Goal: Transaction & Acquisition: Purchase product/service

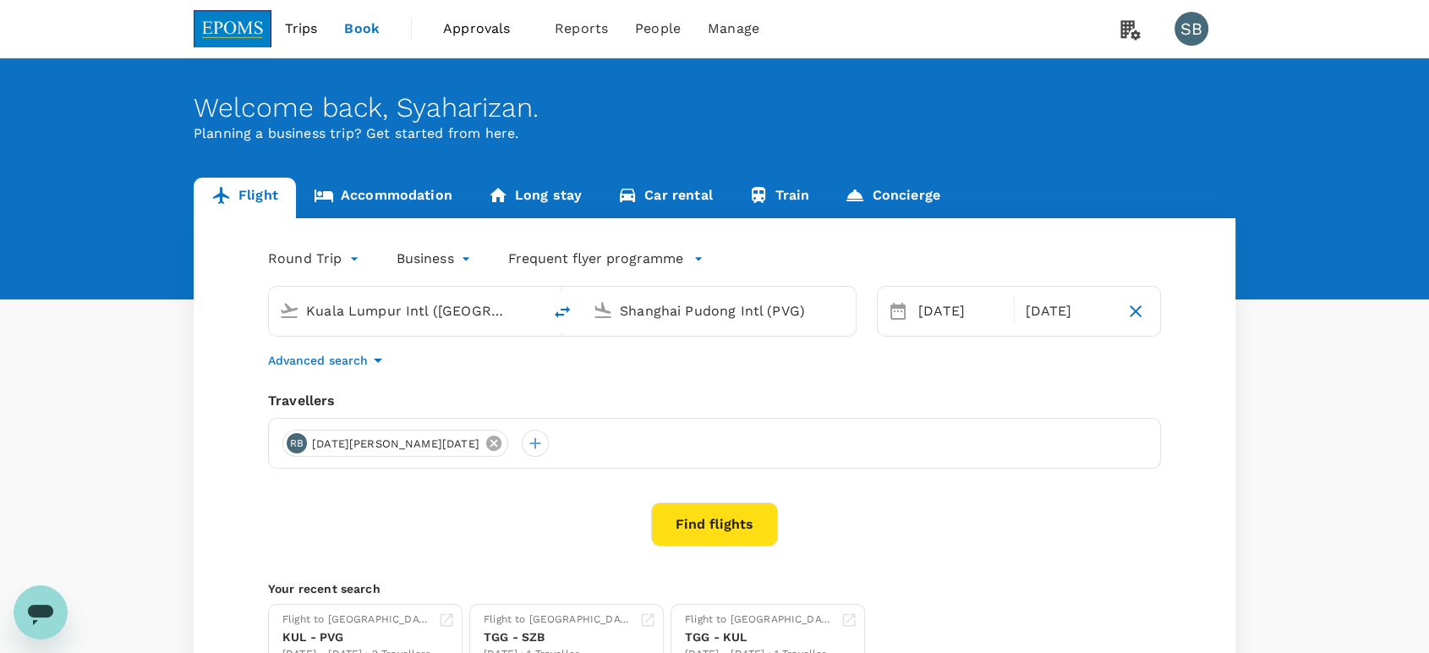
click at [485, 445] on icon at bounding box center [494, 443] width 19 height 19
click at [298, 436] on div at bounding box center [295, 443] width 27 height 27
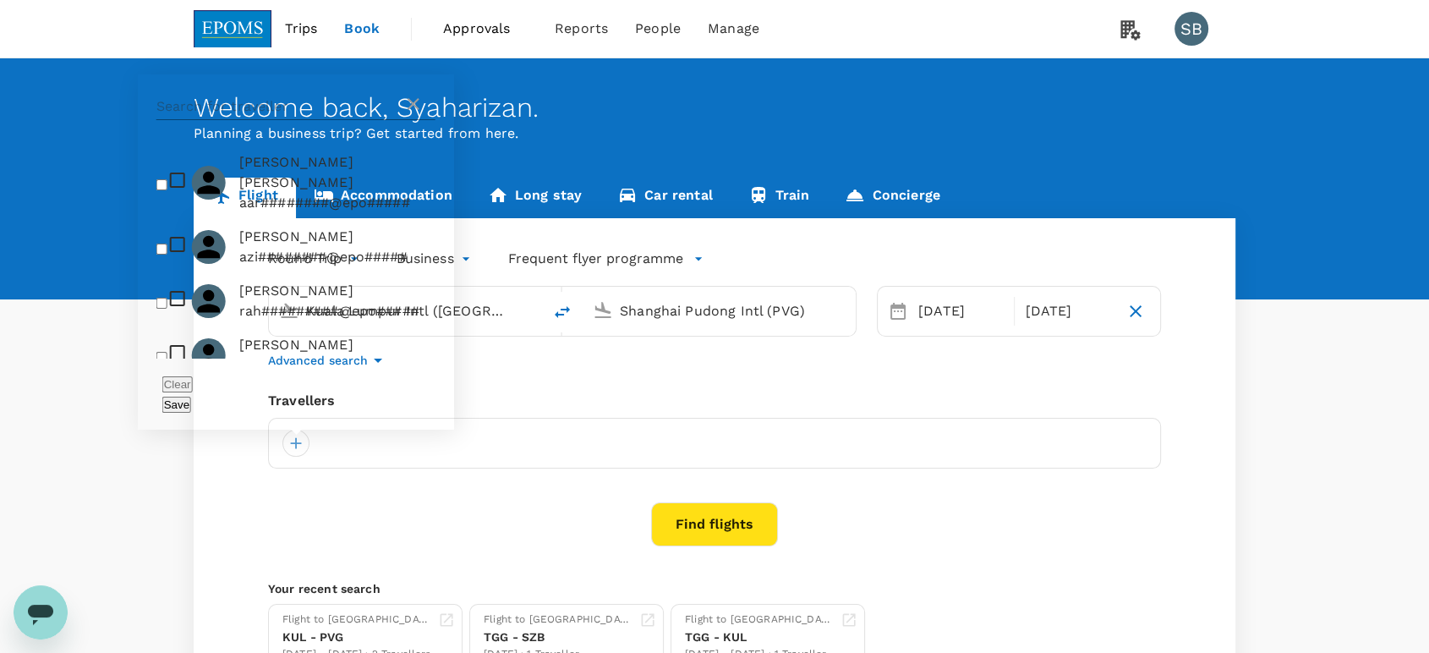
click at [210, 120] on input "text" at bounding box center [279, 106] width 247 height 27
paste input "[PERSON_NAME]"
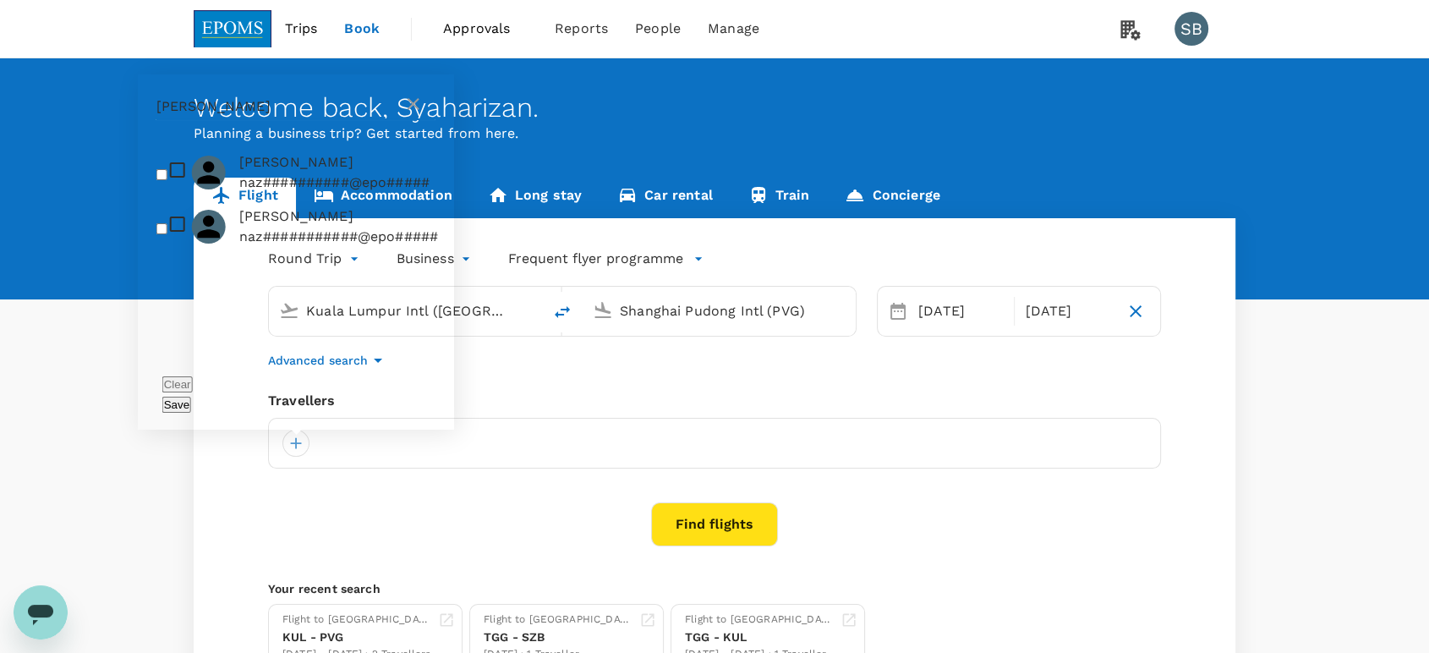
type input "[PERSON_NAME]"
click at [159, 180] on input "checkbox" at bounding box center [161, 174] width 11 height 11
checkbox input "true"
click at [191, 404] on button "Save" at bounding box center [176, 405] width 29 height 16
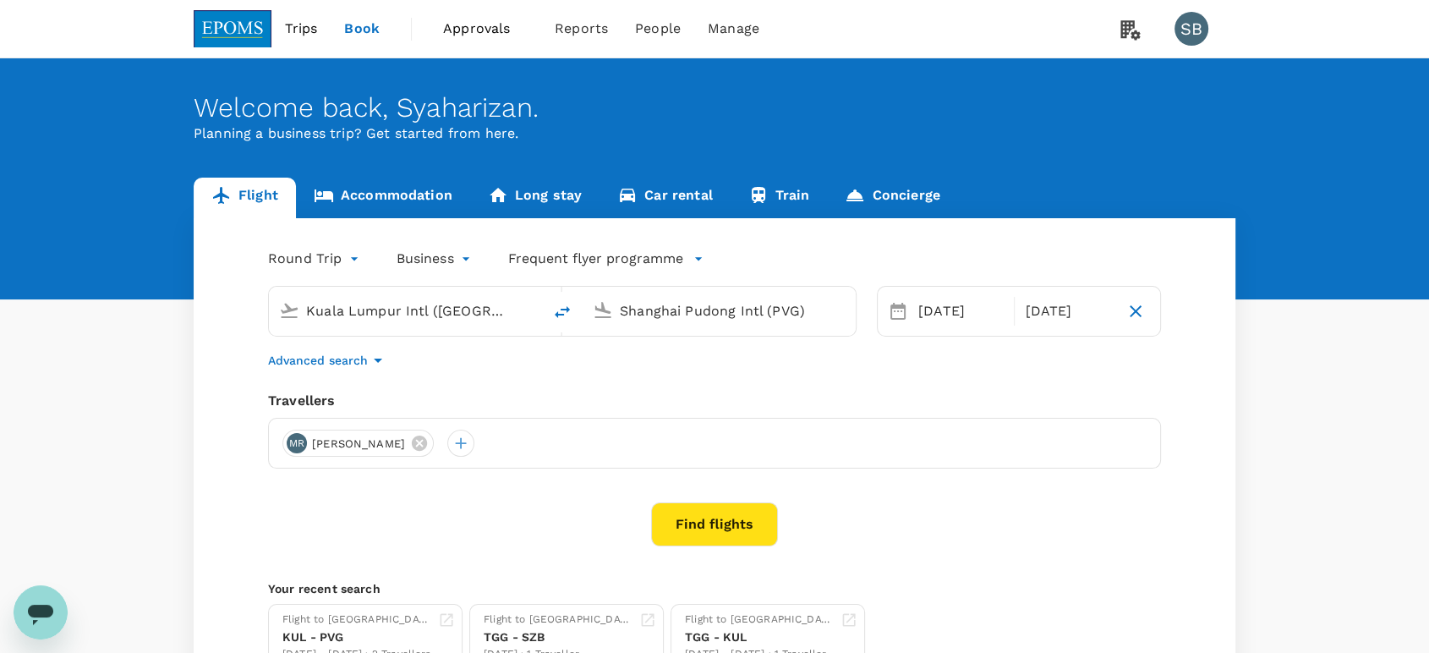
click at [555, 309] on icon "delete" at bounding box center [562, 312] width 20 height 20
type input "Shanghai Pudong Intl (PVG)"
type input "Kuala Lumpur Intl ([GEOGRAPHIC_DATA])"
click at [370, 307] on input "Shanghai Pudong Intl (PVG)" at bounding box center [406, 311] width 200 height 26
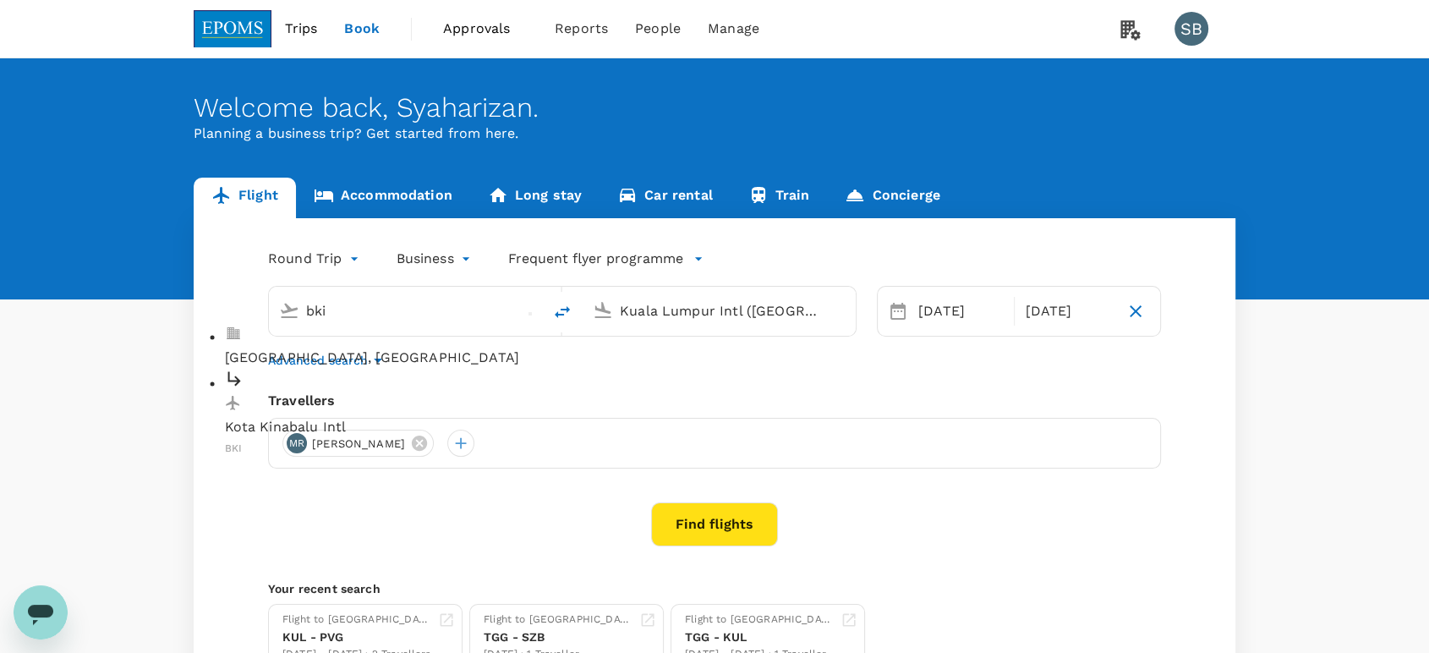
click at [352, 369] on div "Kota Kinabalu Intl BKI" at bounding box center [419, 414] width 389 height 90
type input "Kota Kinabalu Intl (BKI)"
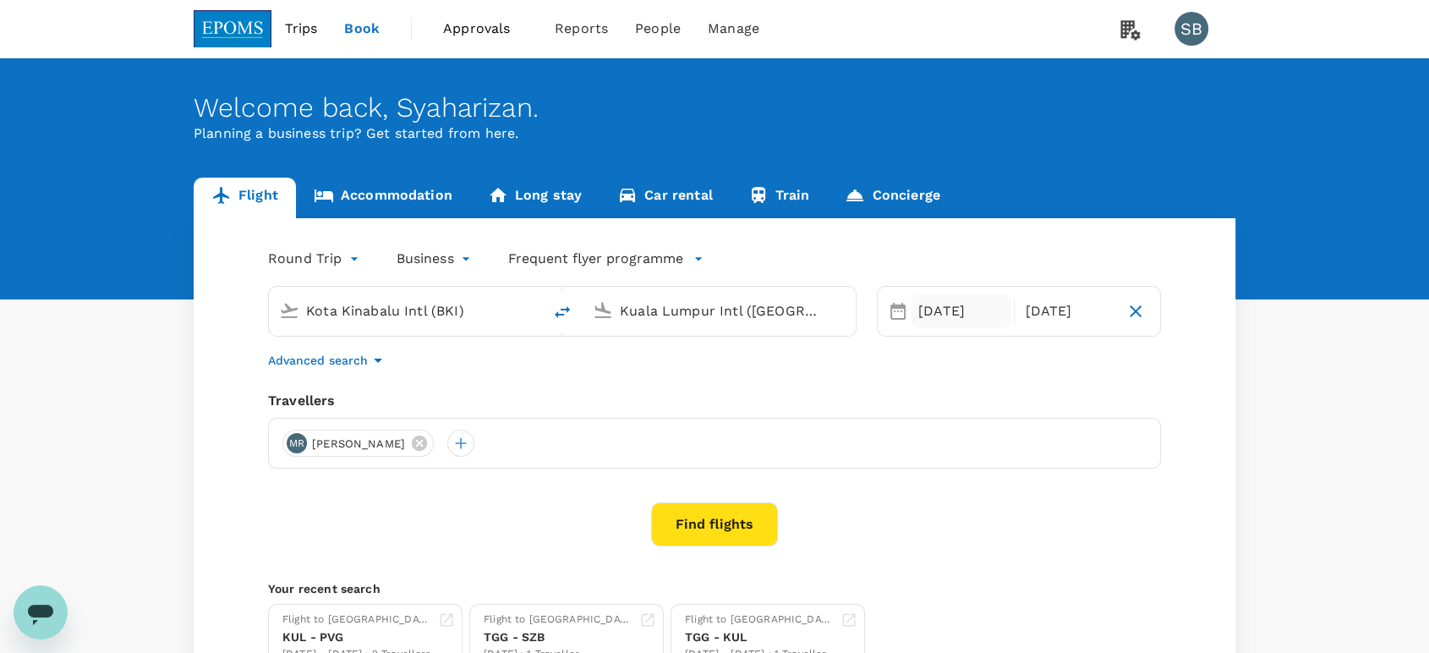
click at [936, 310] on div "[DATE]" at bounding box center [961, 311] width 99 height 34
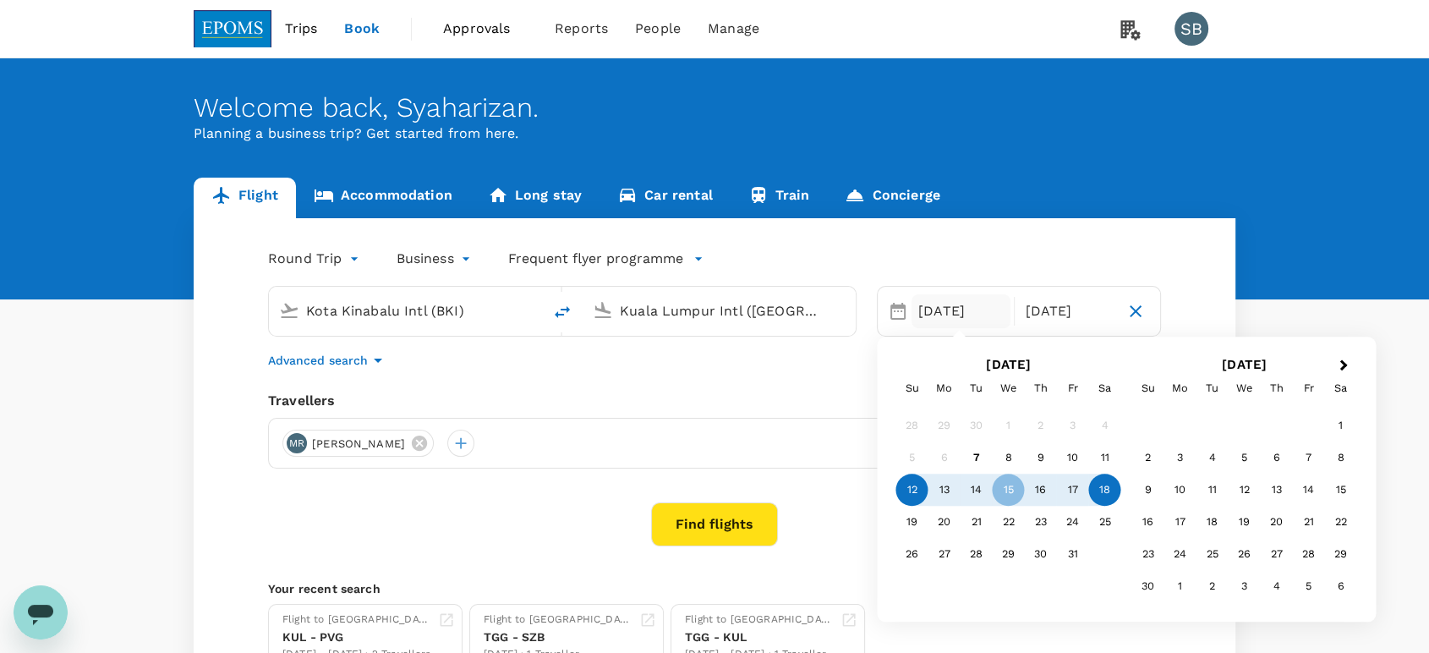
click at [915, 494] on div "12" at bounding box center [912, 490] width 32 height 32
click at [1039, 493] on div "16" at bounding box center [1041, 490] width 32 height 32
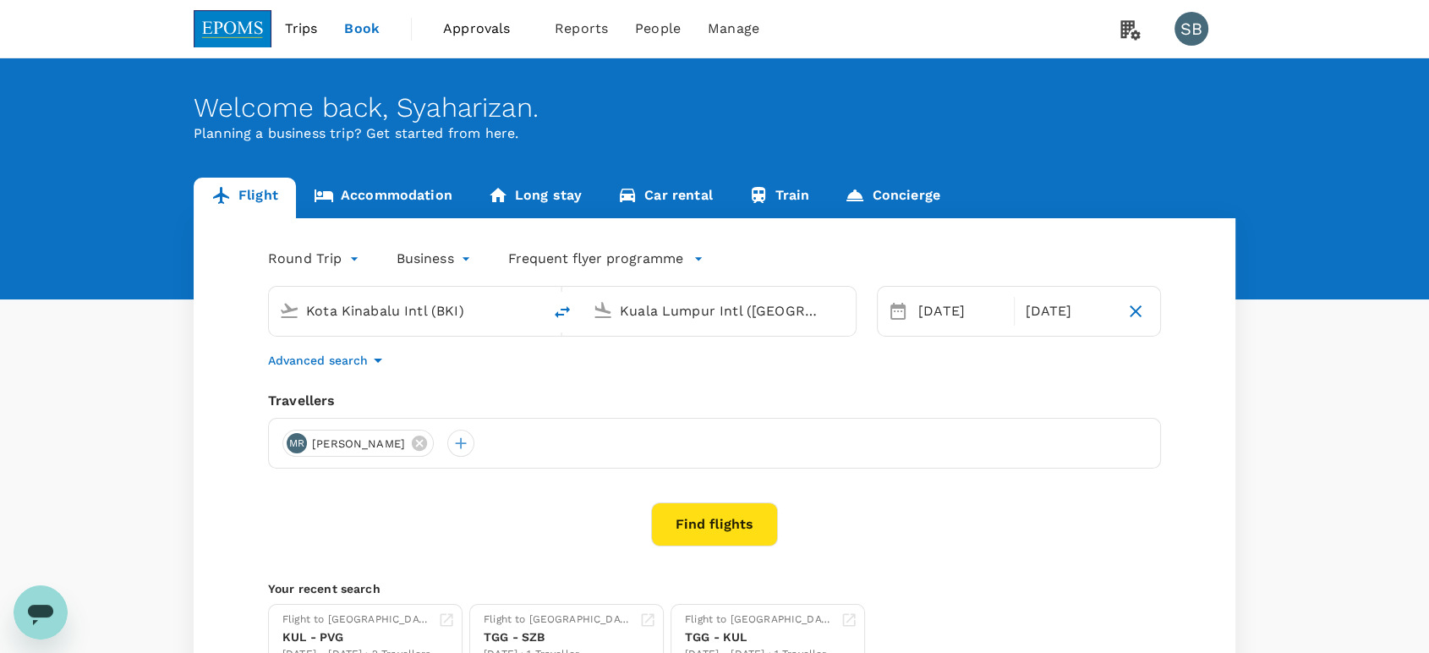
click at [704, 528] on button "Find flights" at bounding box center [714, 524] width 127 height 44
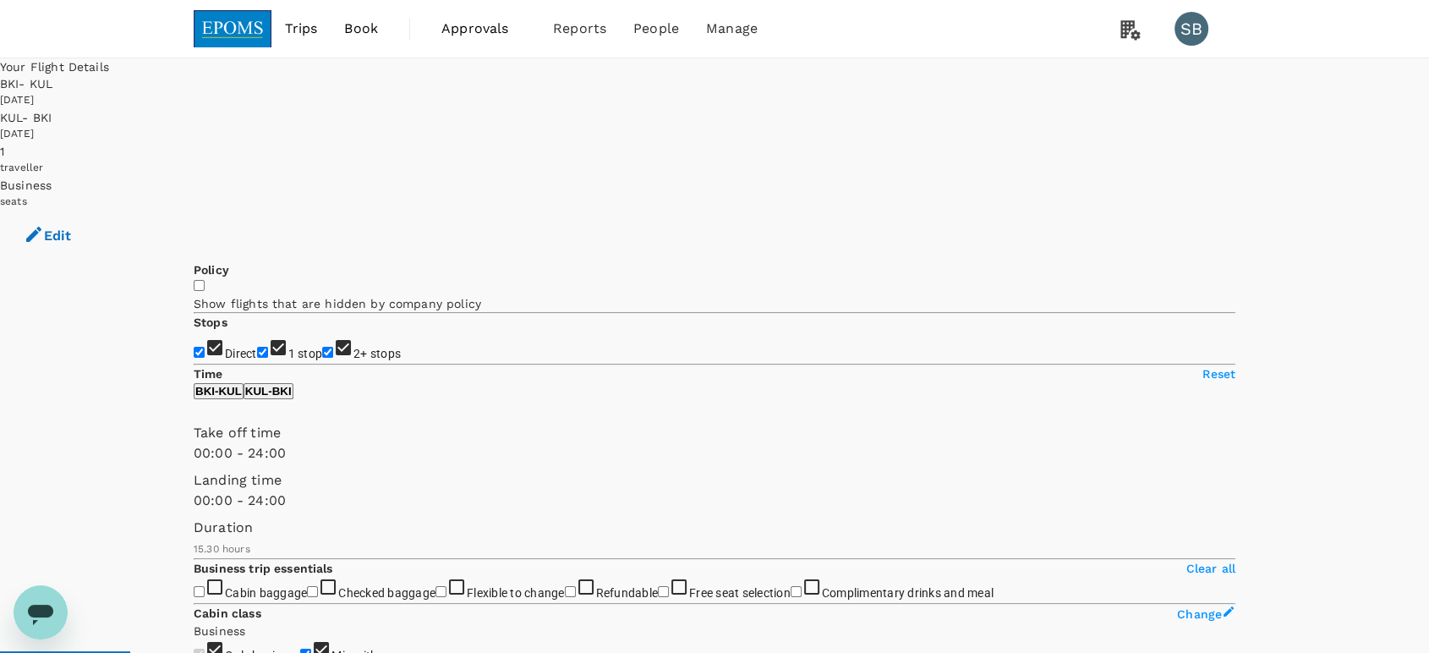
click at [322, 347] on input "2+ stops" at bounding box center [327, 352] width 11 height 11
checkbox input "false"
click at [257, 347] on input "1 stop" at bounding box center [262, 352] width 11 height 11
checkbox input "false"
type input "900"
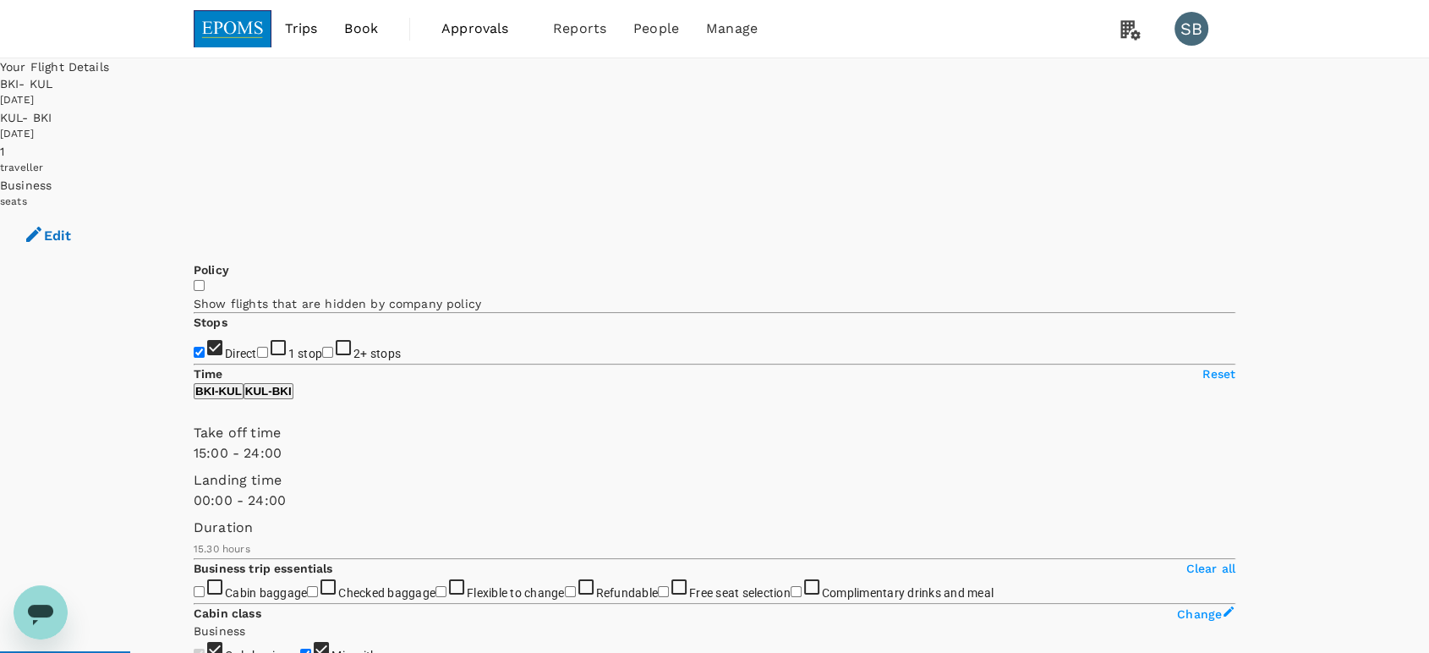
drag, startPoint x: 201, startPoint y: 499, endPoint x: 359, endPoint y: 501, distance: 157.3
click at [194, 463] on span at bounding box center [194, 463] width 0 height 0
type input "1170"
drag, startPoint x: 446, startPoint y: 496, endPoint x: 406, endPoint y: 492, distance: 40.8
click at [194, 463] on span at bounding box center [194, 463] width 0 height 0
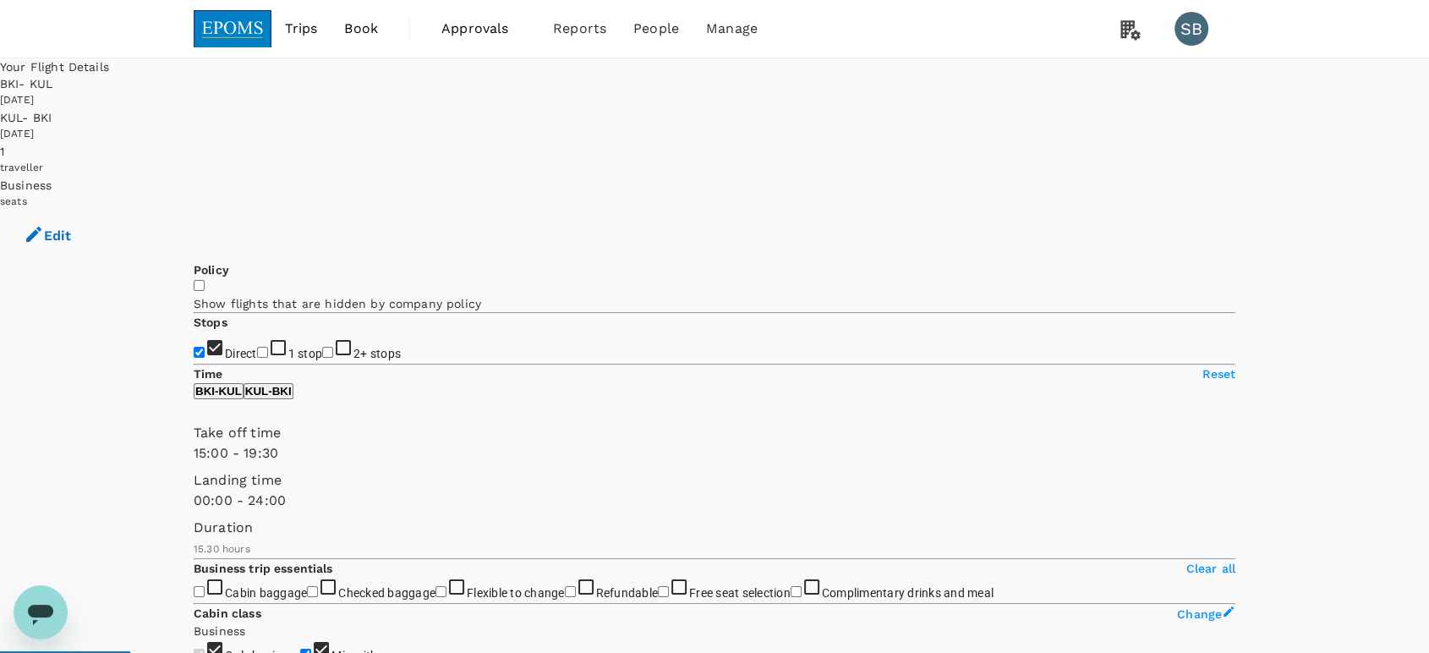
click at [292, 397] on p "KUL - BKI" at bounding box center [268, 391] width 47 height 13
type input "480"
type input "MYR"
type input "450"
drag, startPoint x: 214, startPoint y: 498, endPoint x: 277, endPoint y: 503, distance: 63.6
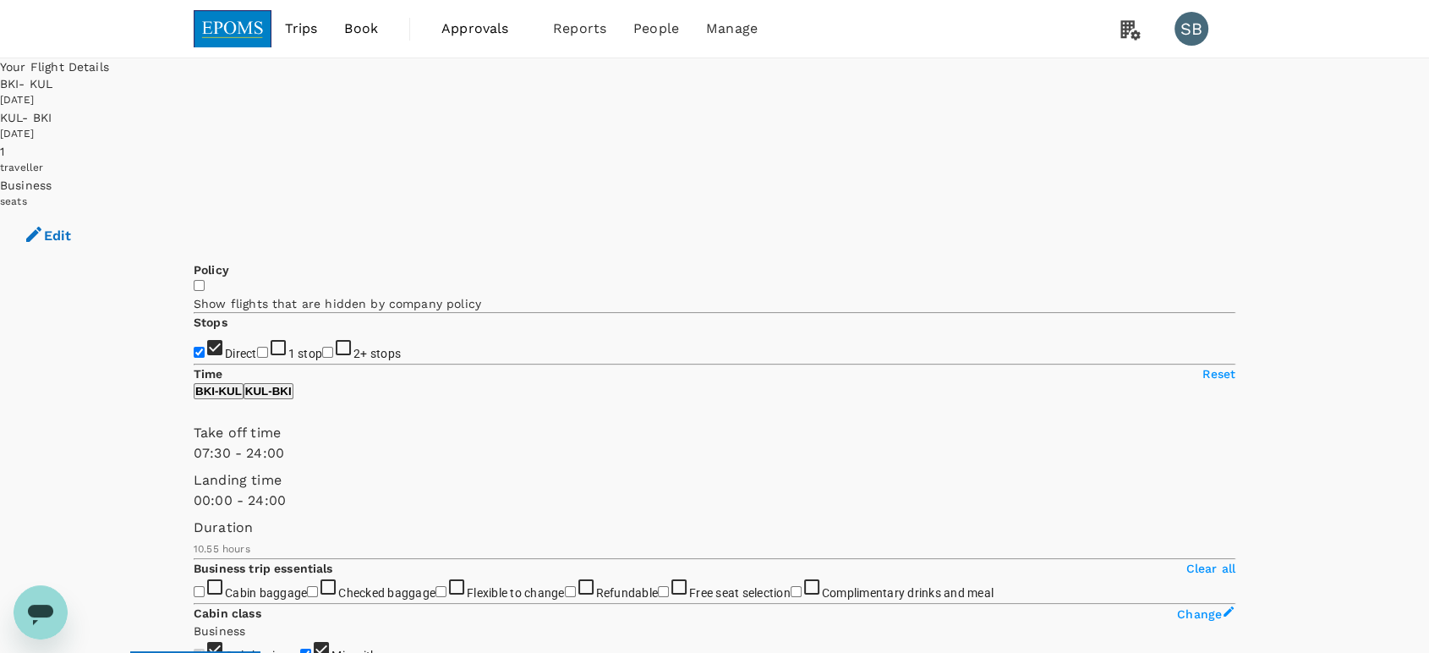
click at [194, 463] on span at bounding box center [194, 463] width 0 height 0
type input "660"
drag, startPoint x: 441, startPoint y: 499, endPoint x: 314, endPoint y: 496, distance: 127.7
click at [194, 463] on span at bounding box center [194, 463] width 0 height 0
click at [242, 397] on p "BKI - KUL" at bounding box center [218, 391] width 47 height 13
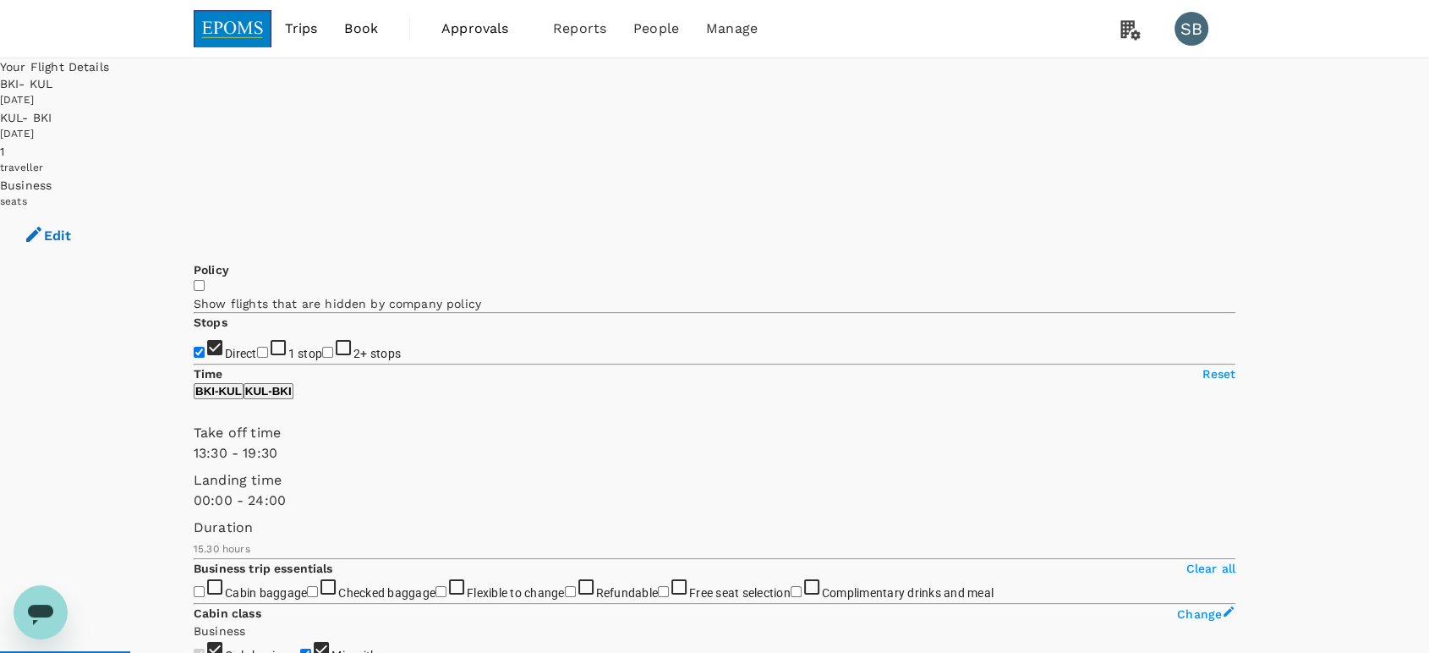
drag, startPoint x: 351, startPoint y: 504, endPoint x: 338, endPoint y: 501, distance: 12.9
click at [194, 463] on span at bounding box center [194, 463] width 0 height 0
click at [238, 397] on p "BKI - KUL" at bounding box center [218, 391] width 47 height 13
type input "0"
drag, startPoint x: 344, startPoint y: 499, endPoint x: 175, endPoint y: 495, distance: 169.2
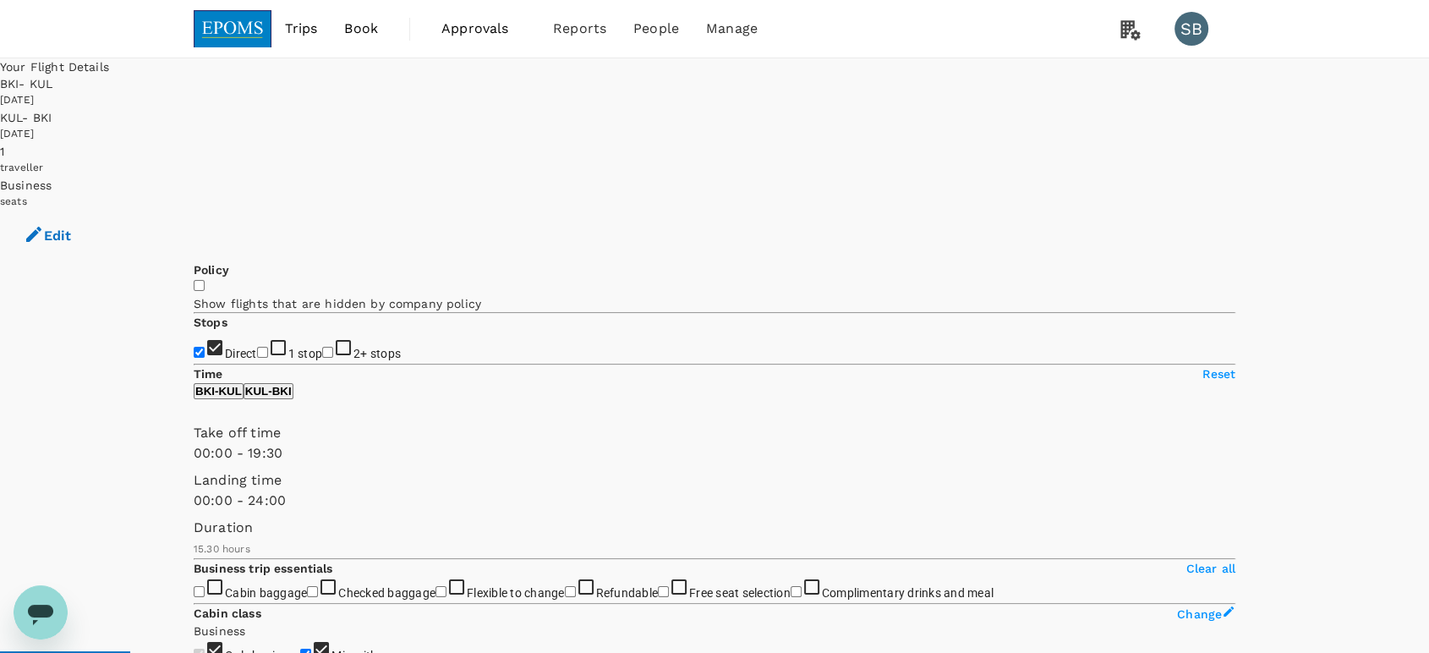
type input "1440"
drag, startPoint x: 412, startPoint y: 499, endPoint x: 513, endPoint y: 500, distance: 101.5
click at [292, 397] on p "KUL - BKI" at bounding box center [268, 391] width 47 height 13
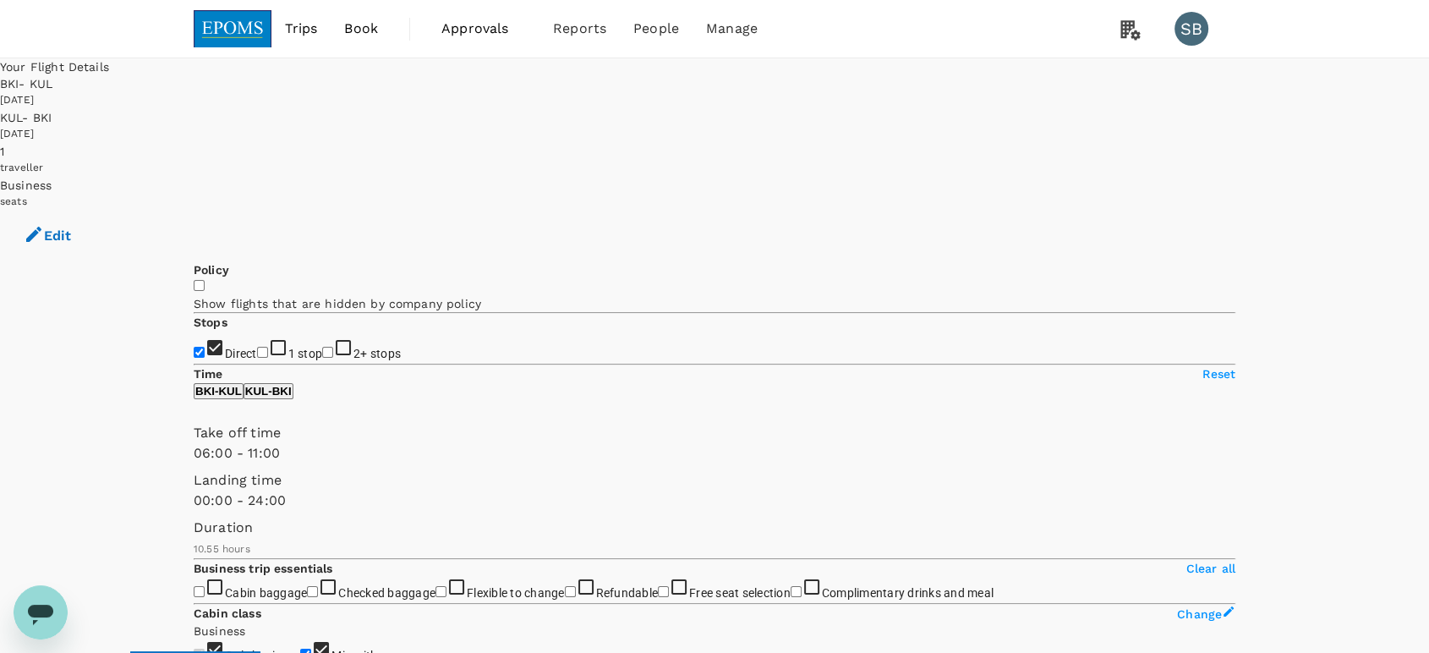
type input "0"
drag, startPoint x: 259, startPoint y: 507, endPoint x: 175, endPoint y: 507, distance: 83.7
type input "1440"
drag, startPoint x: 339, startPoint y: 498, endPoint x: 509, endPoint y: 500, distance: 170.0
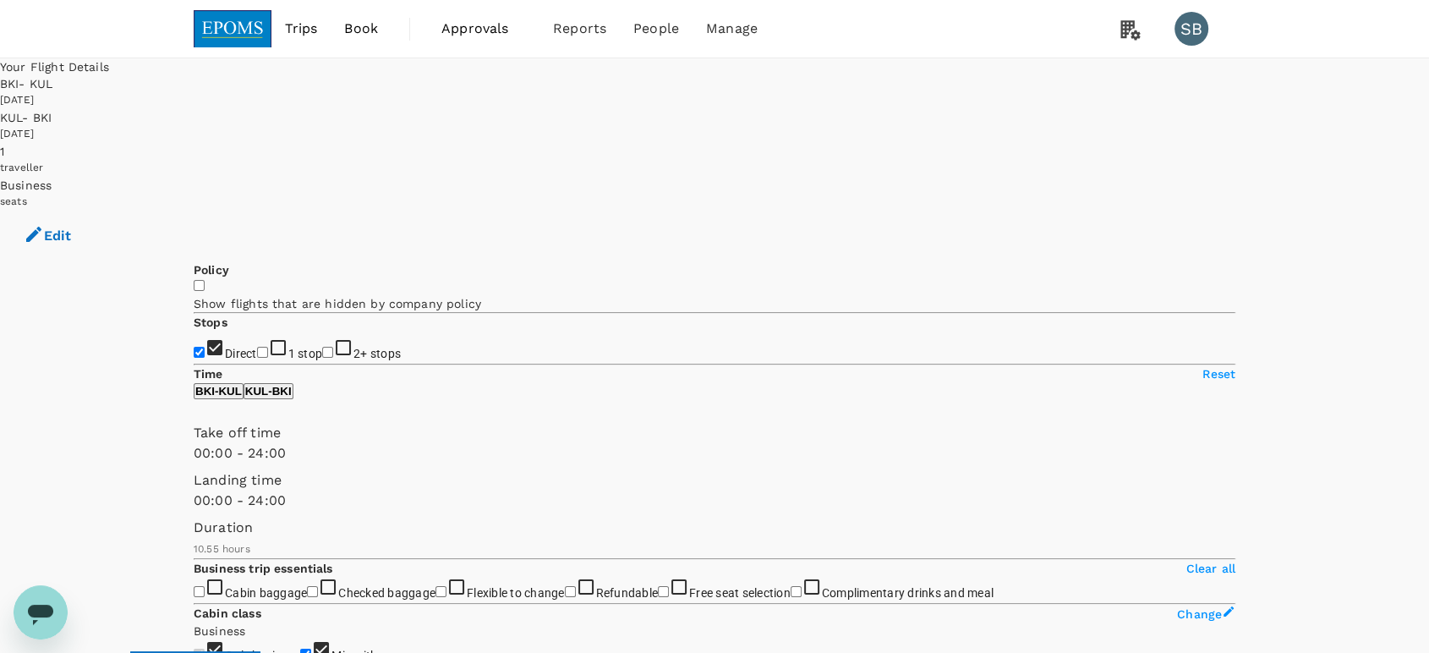
click at [95, 211] on button "Edit" at bounding box center [47, 236] width 95 height 51
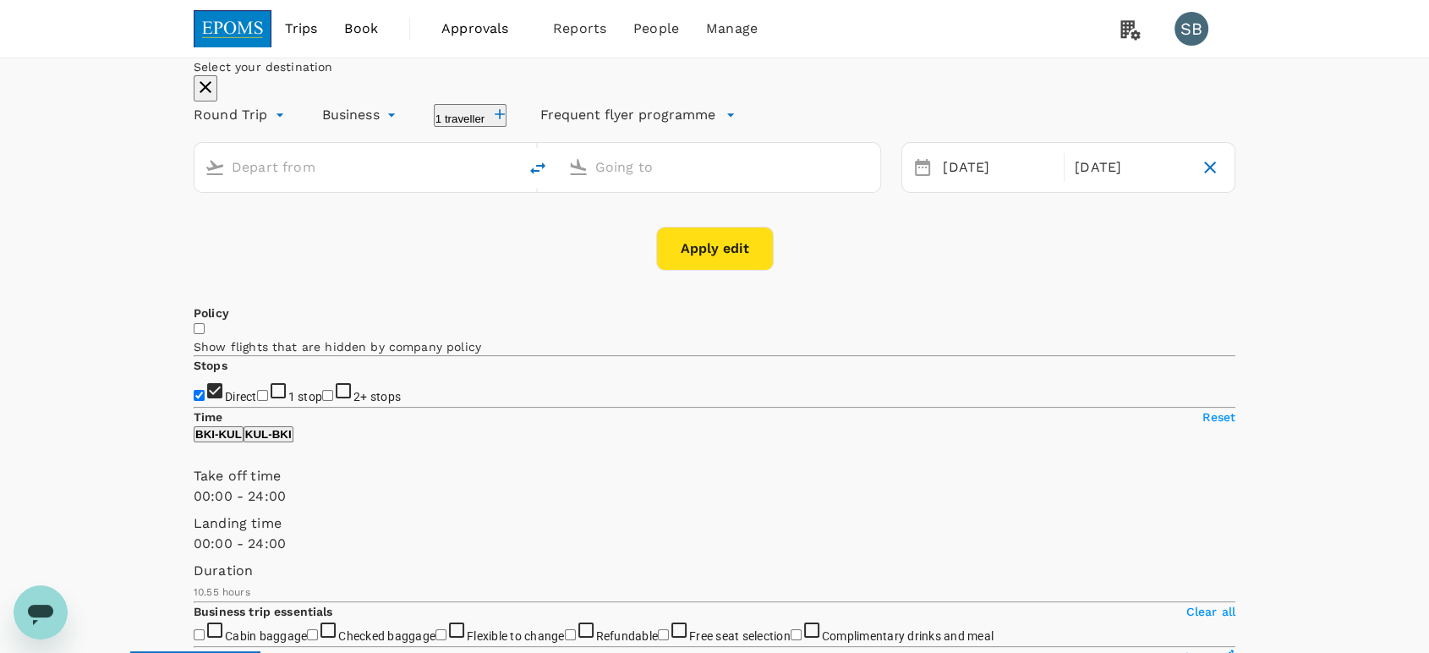
type input "Kota Kinabalu Intl (BKI)"
type input "Kuala Lumpur Intl ([GEOGRAPHIC_DATA])"
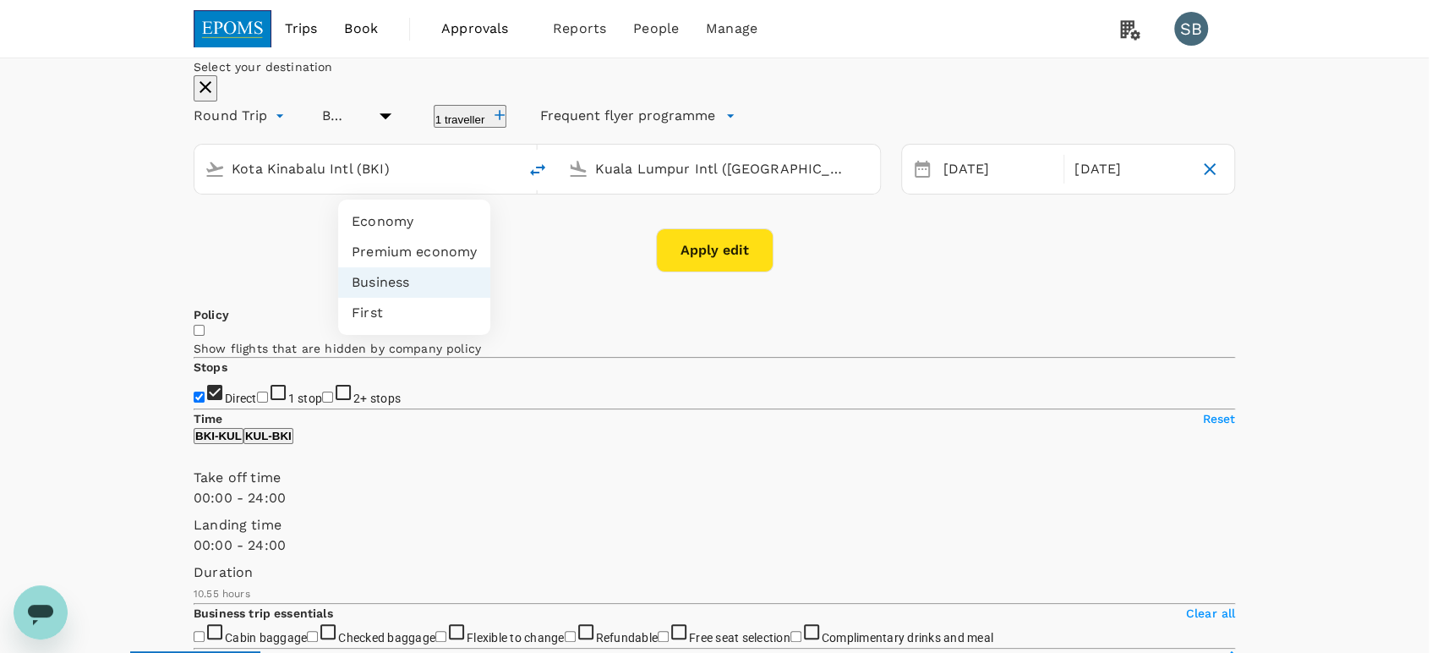
click at [399, 220] on li "Economy" at bounding box center [414, 221] width 152 height 30
type input "economy"
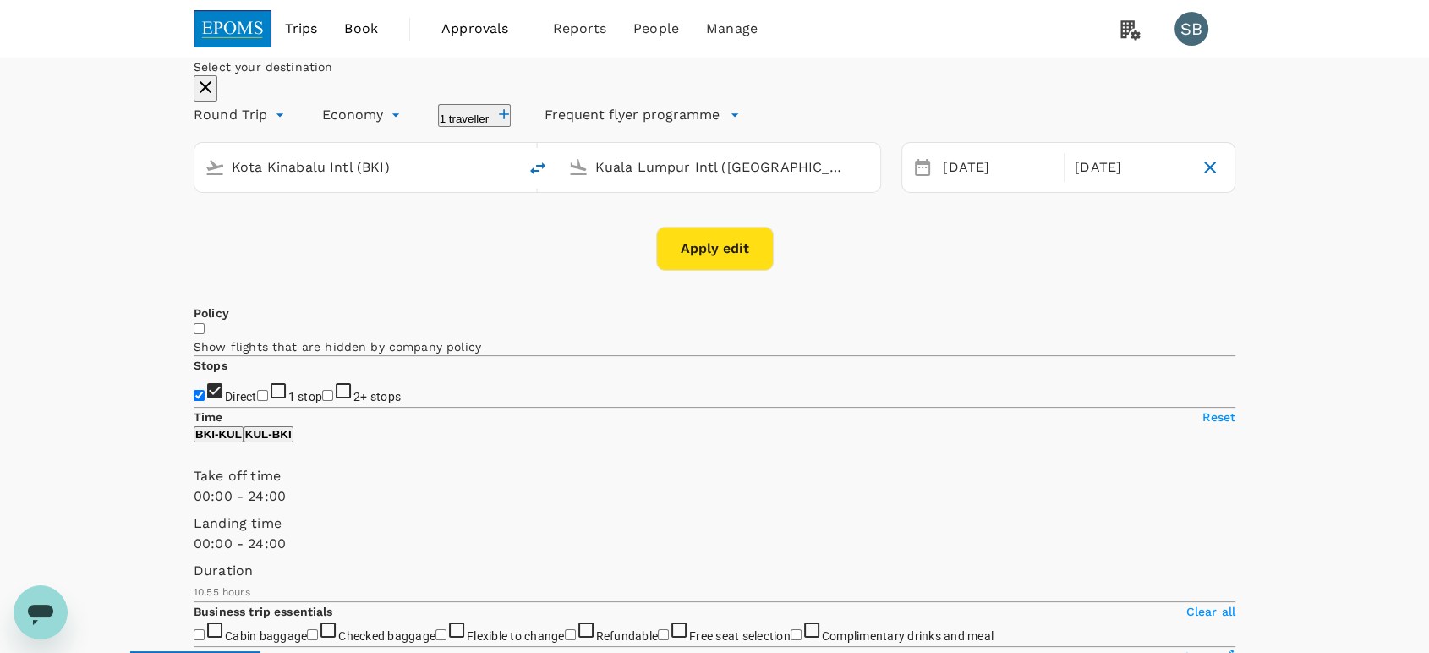
click at [746, 271] on button "Apply edit" at bounding box center [715, 249] width 118 height 44
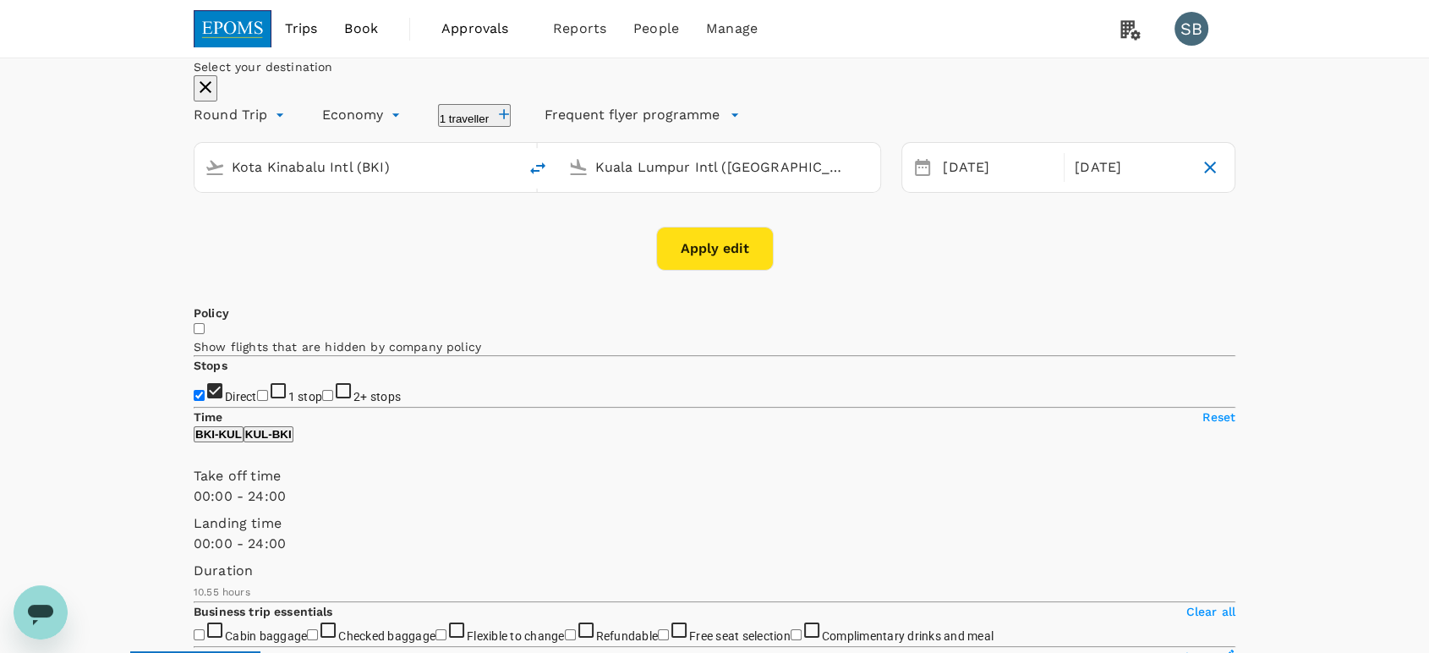
checkbox input "false"
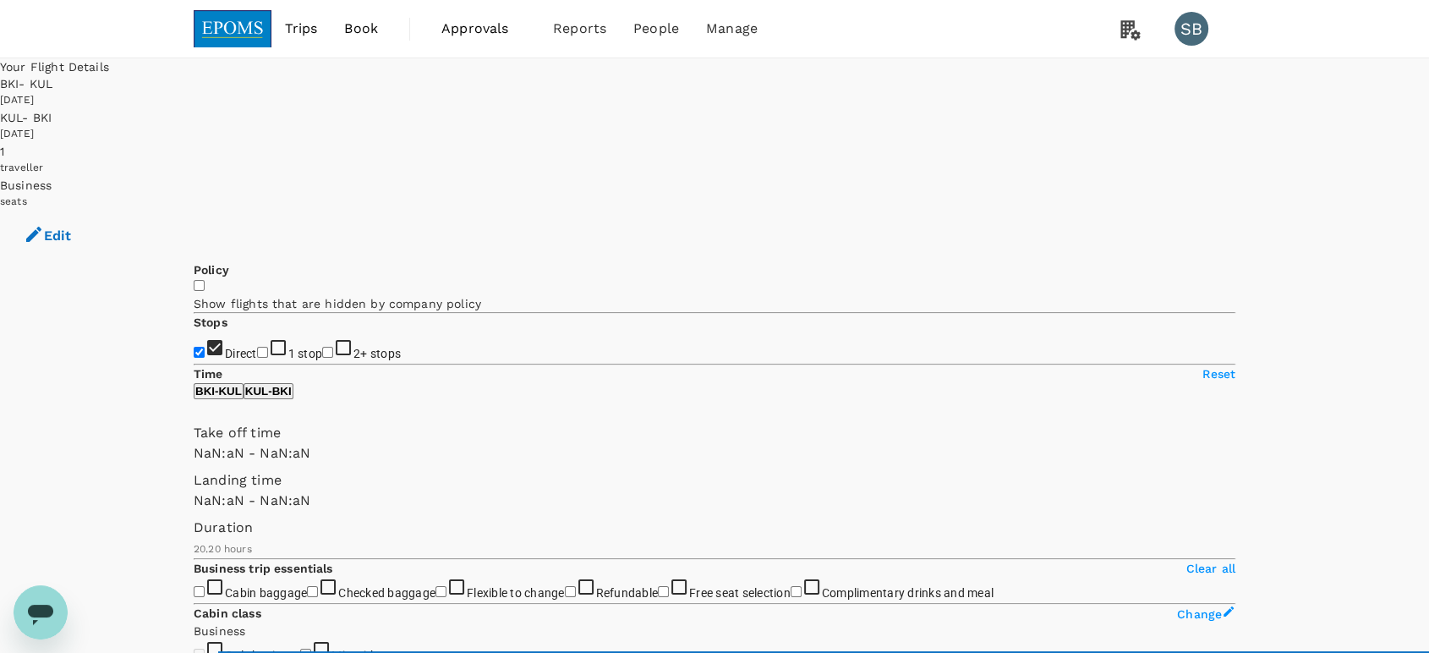
type input "1440"
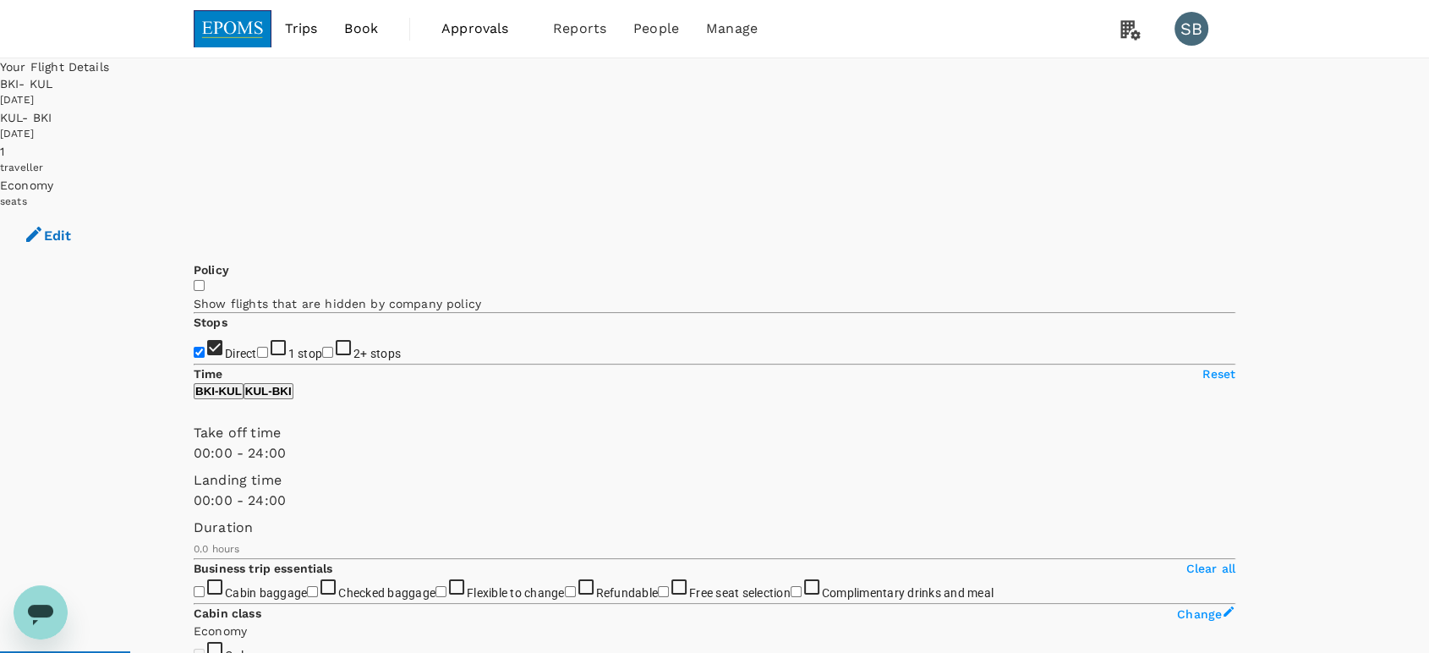
type input "495"
checkbox input "true"
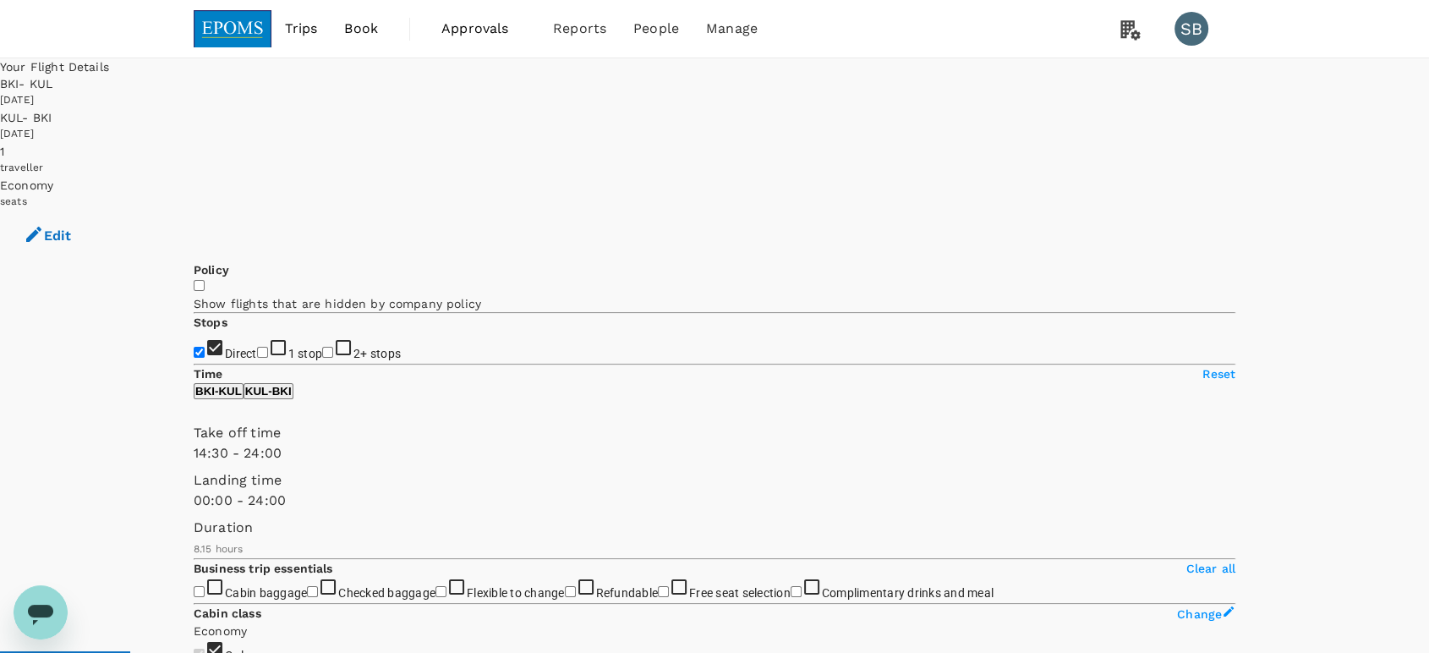
type input "900"
drag, startPoint x: 199, startPoint y: 498, endPoint x: 355, endPoint y: 496, distance: 156.4
click at [194, 463] on span at bounding box center [194, 463] width 0 height 0
type input "1110"
drag, startPoint x: 436, startPoint y: 498, endPoint x: 392, endPoint y: 499, distance: 44.0
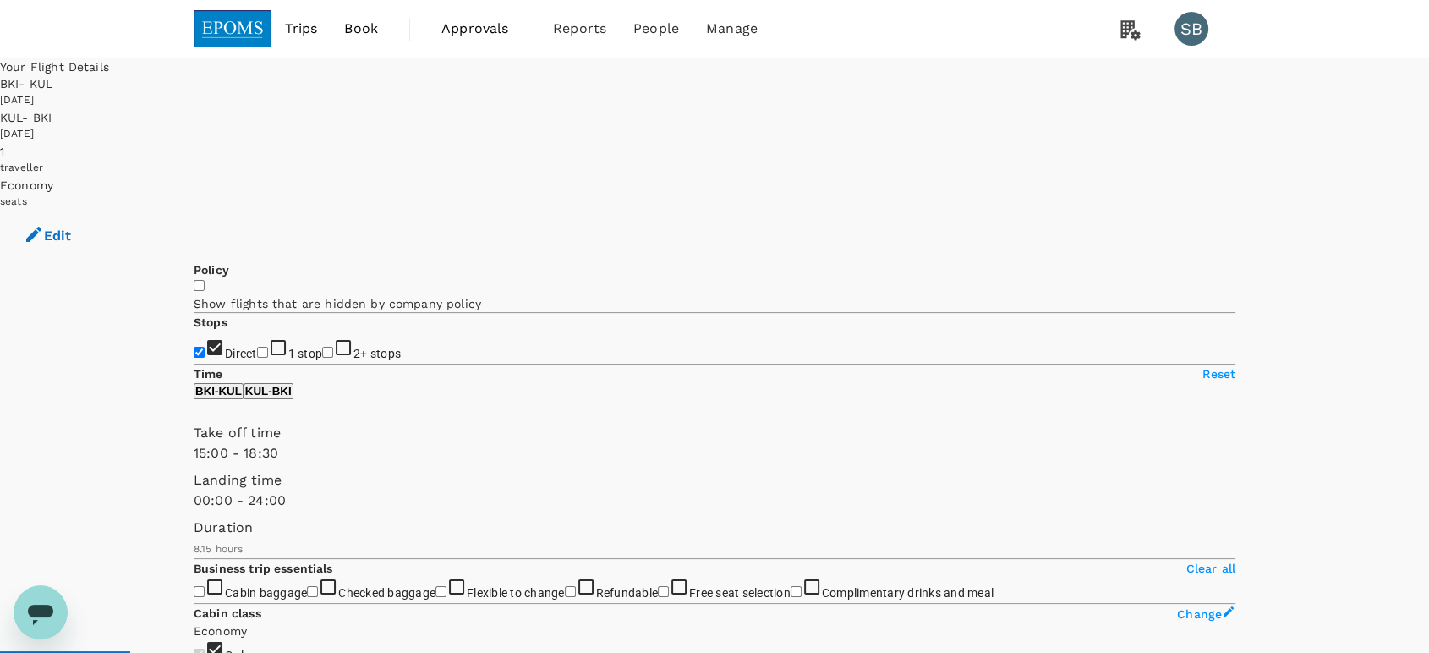
click at [194, 463] on span at bounding box center [194, 463] width 0 height 0
click at [292, 397] on p "KUL - BKI" at bounding box center [268, 391] width 47 height 13
type input "450"
drag, startPoint x: 196, startPoint y: 499, endPoint x: 276, endPoint y: 511, distance: 80.4
click at [194, 463] on span at bounding box center [194, 463] width 0 height 0
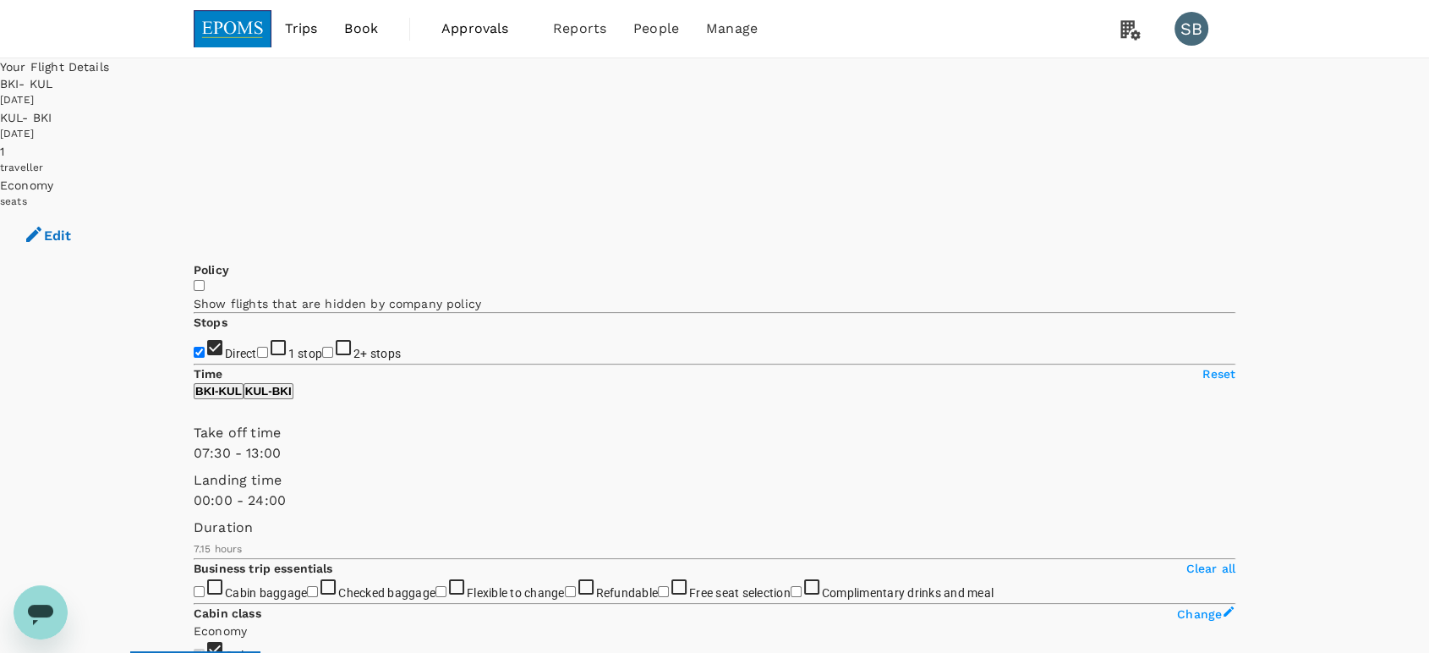
type input "720"
drag, startPoint x: 441, startPoint y: 502, endPoint x: 324, endPoint y: 511, distance: 117.8
click at [194, 463] on span at bounding box center [194, 463] width 0 height 0
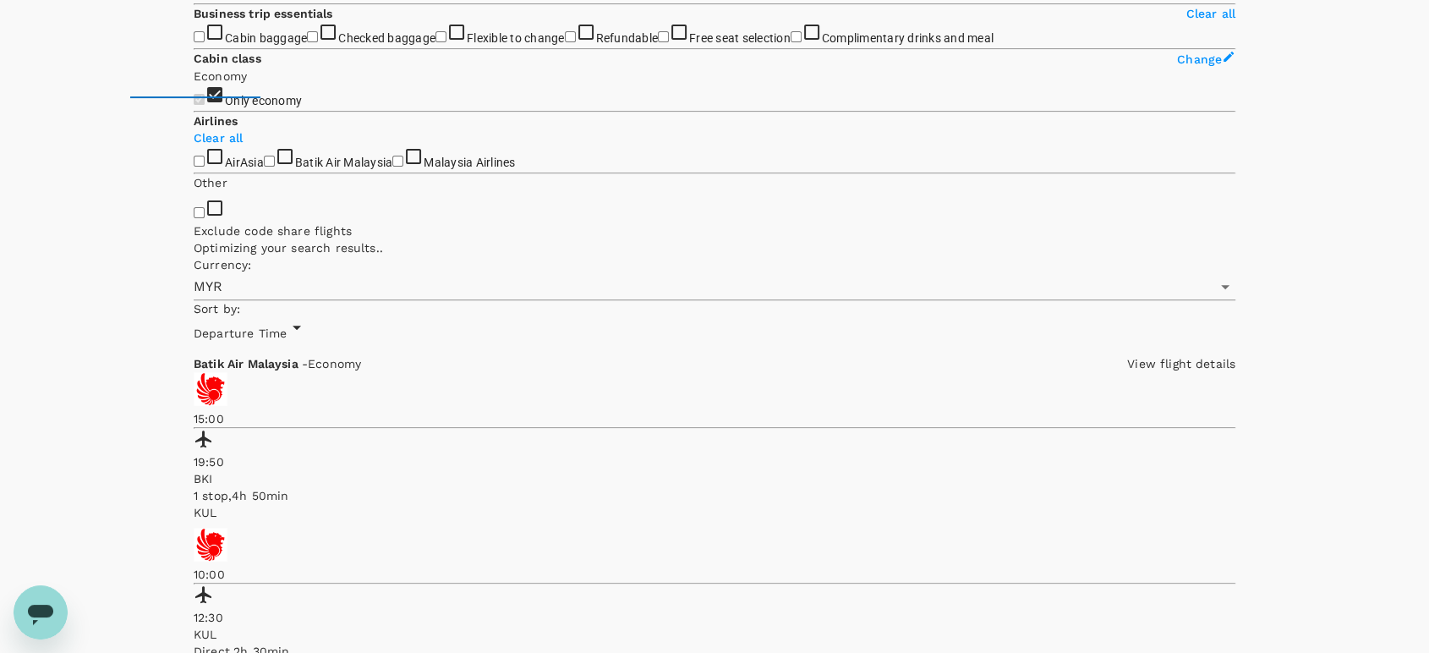
scroll to position [563, 0]
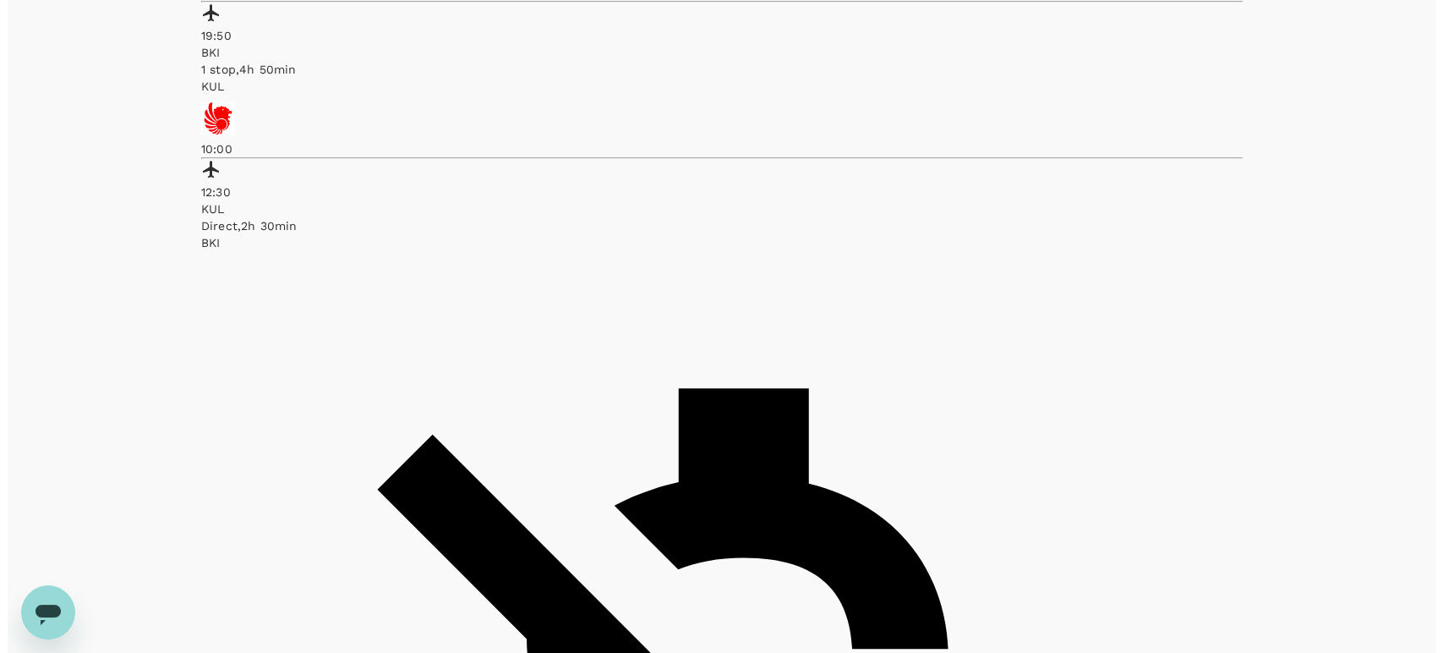
scroll to position [998, 0]
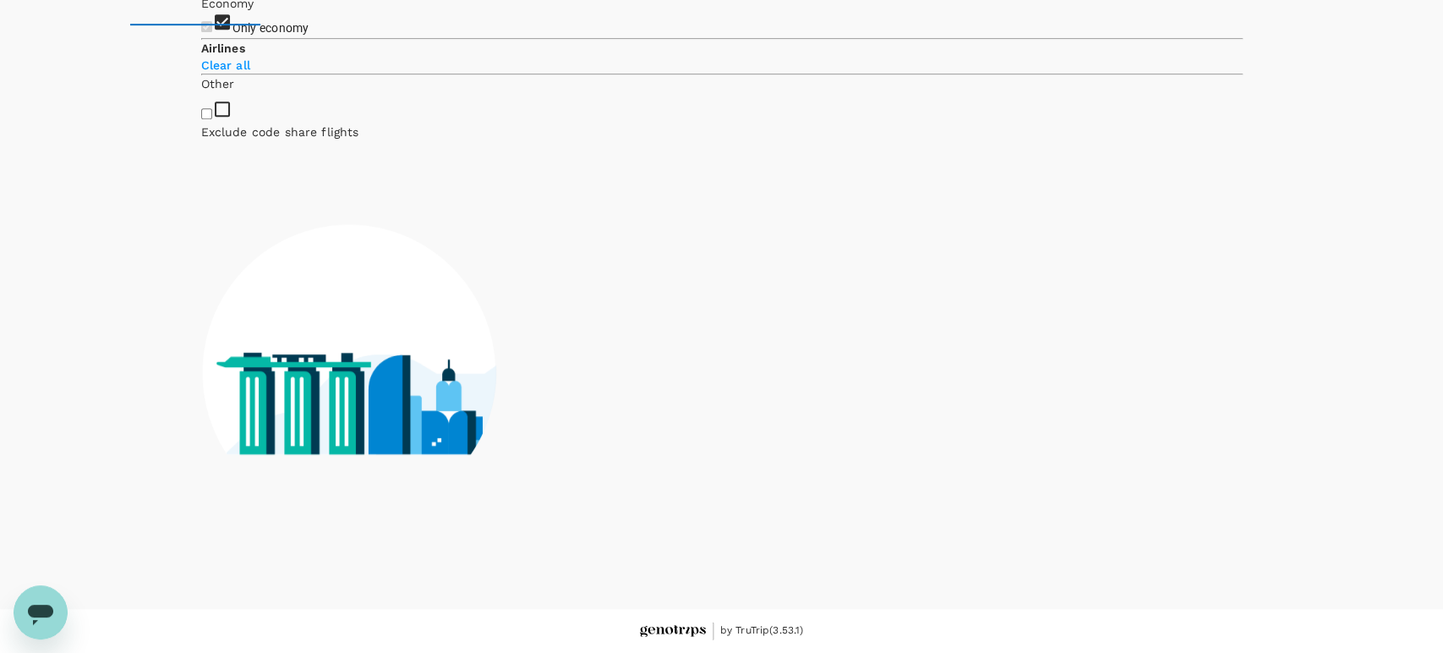
type input "435"
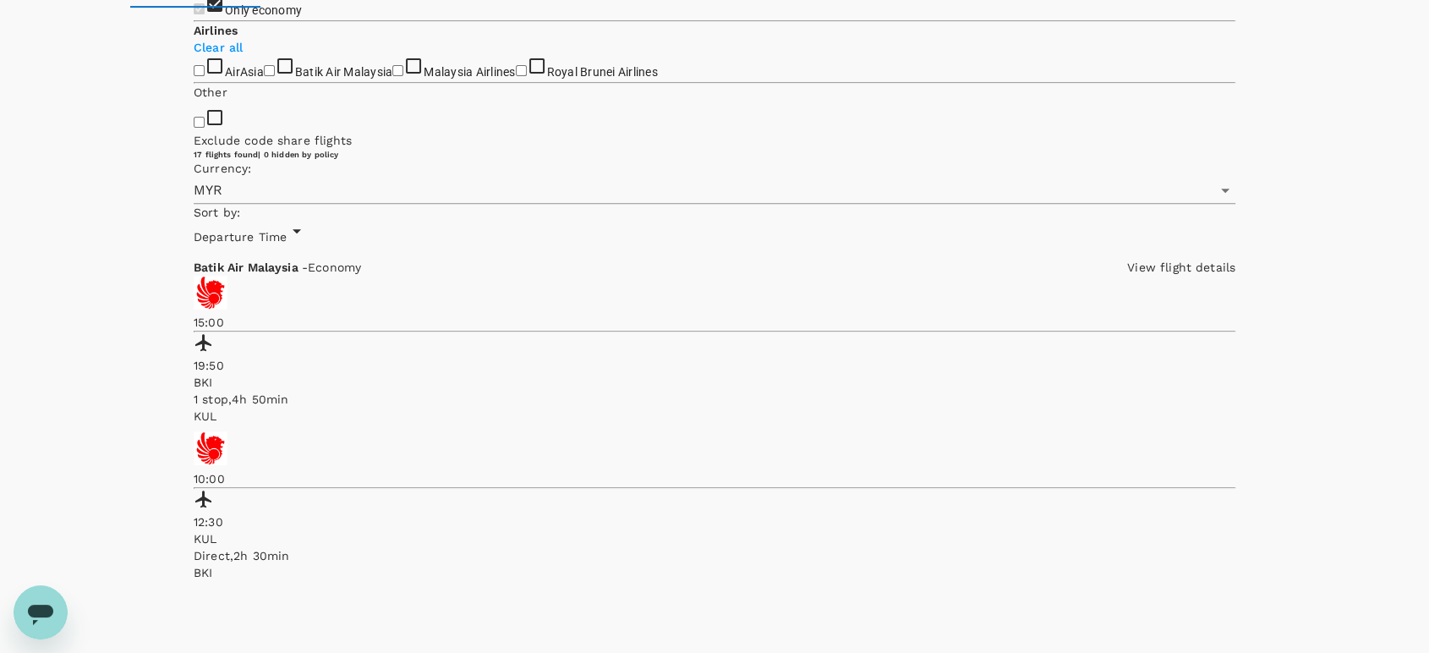
scroll to position [657, 0]
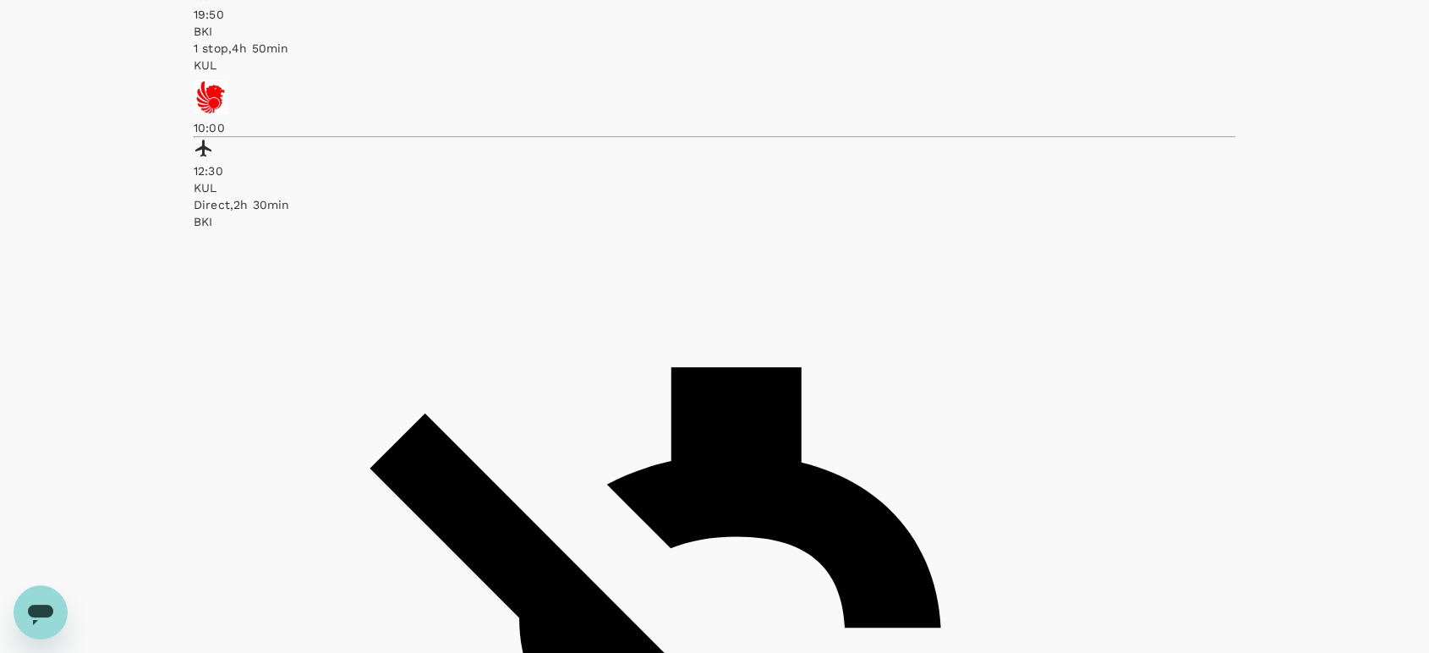
scroll to position [998, 0]
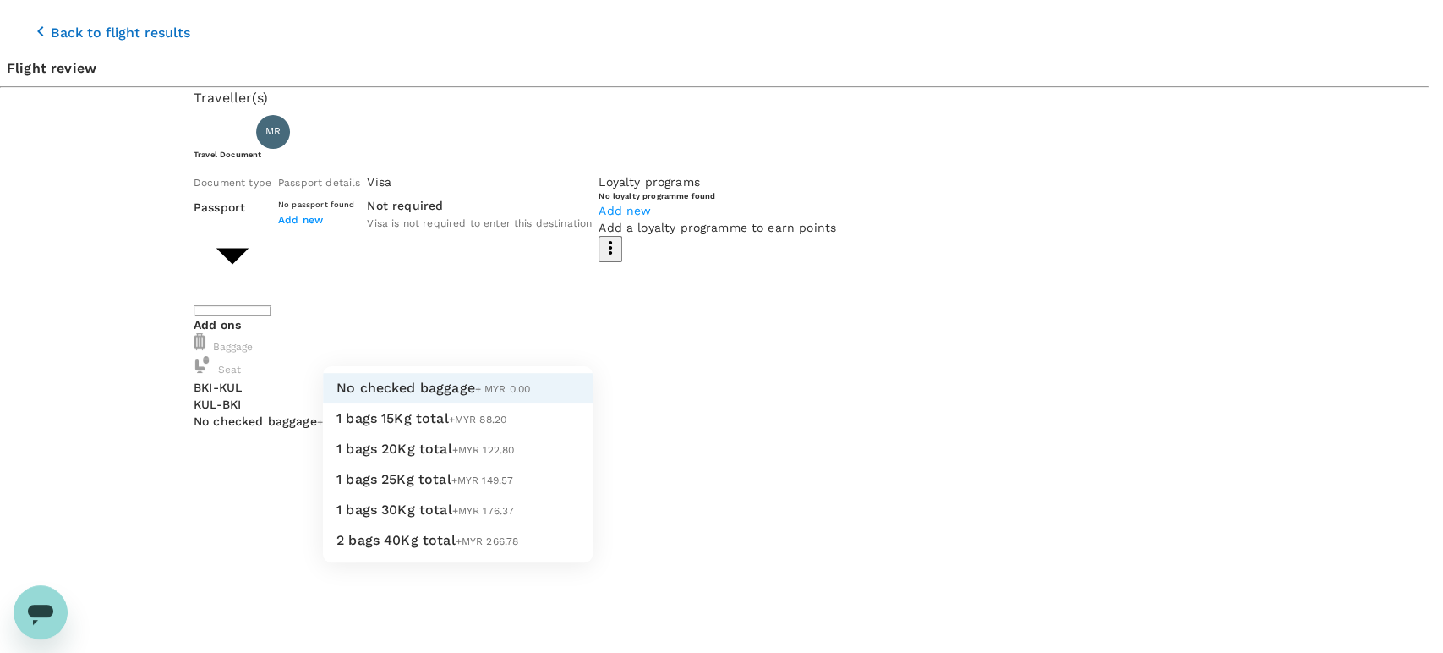
click at [477, 434] on li "1 bags 15Kg total +MYR 88.20" at bounding box center [458, 418] width 270 height 30
type input "1 - 88.2"
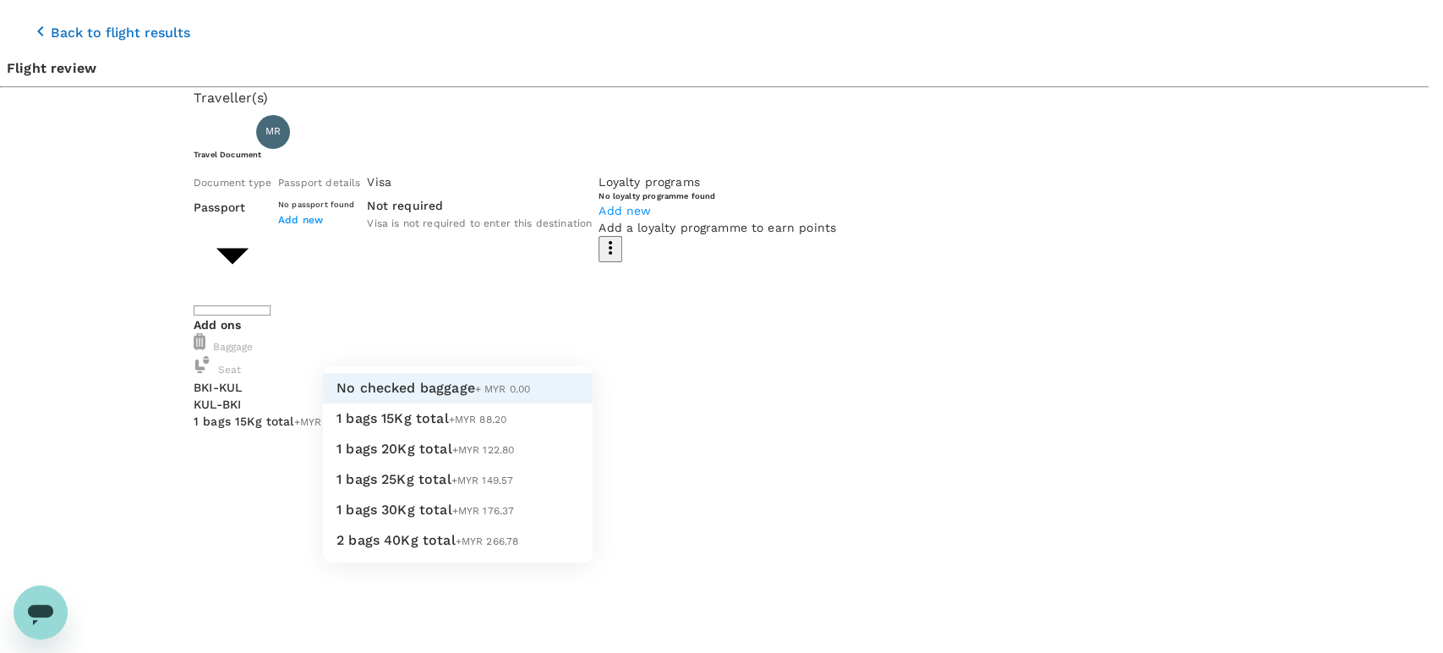
click at [514, 434] on li "1 bags 15Kg total +MYR 88.20" at bounding box center [458, 418] width 270 height 30
type input "1 - 88.2"
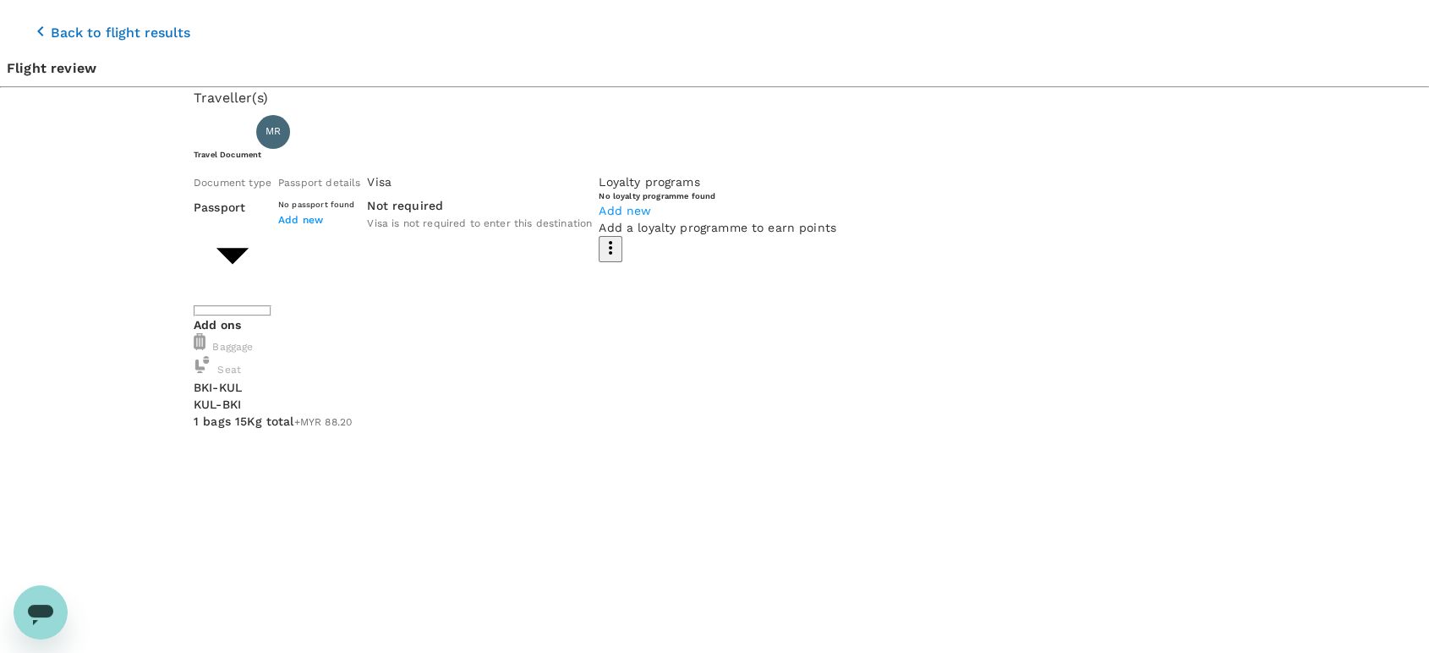
click at [51, 23] on p "Back to flight results" at bounding box center [121, 33] width 140 height 20
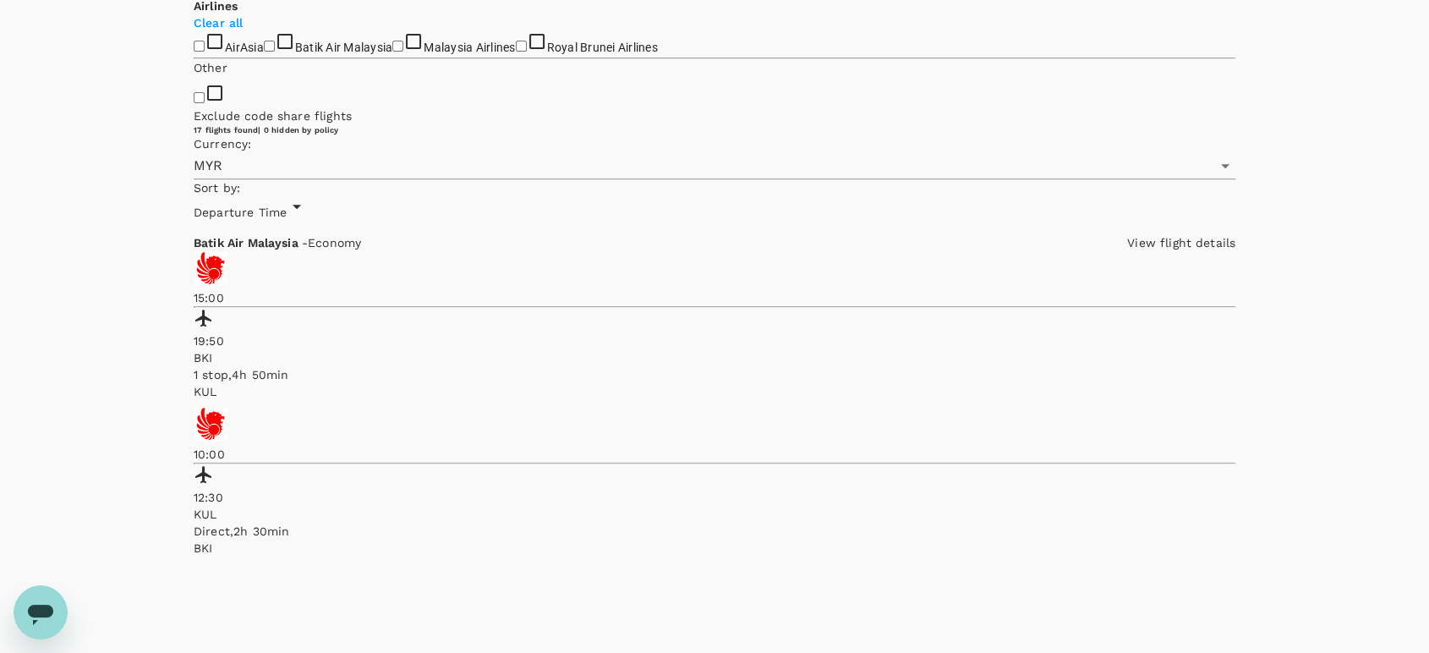
scroll to position [751, 0]
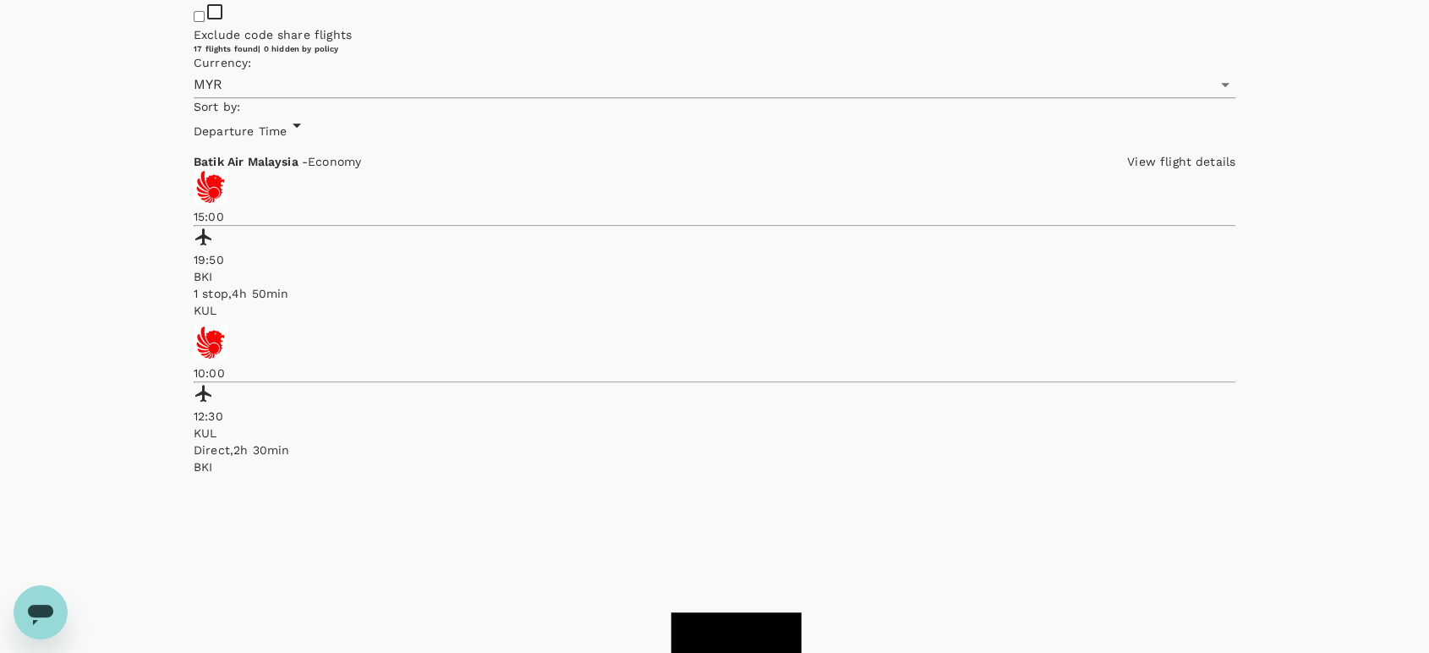
drag, startPoint x: 1171, startPoint y: 363, endPoint x: 1138, endPoint y: 364, distance: 33.0
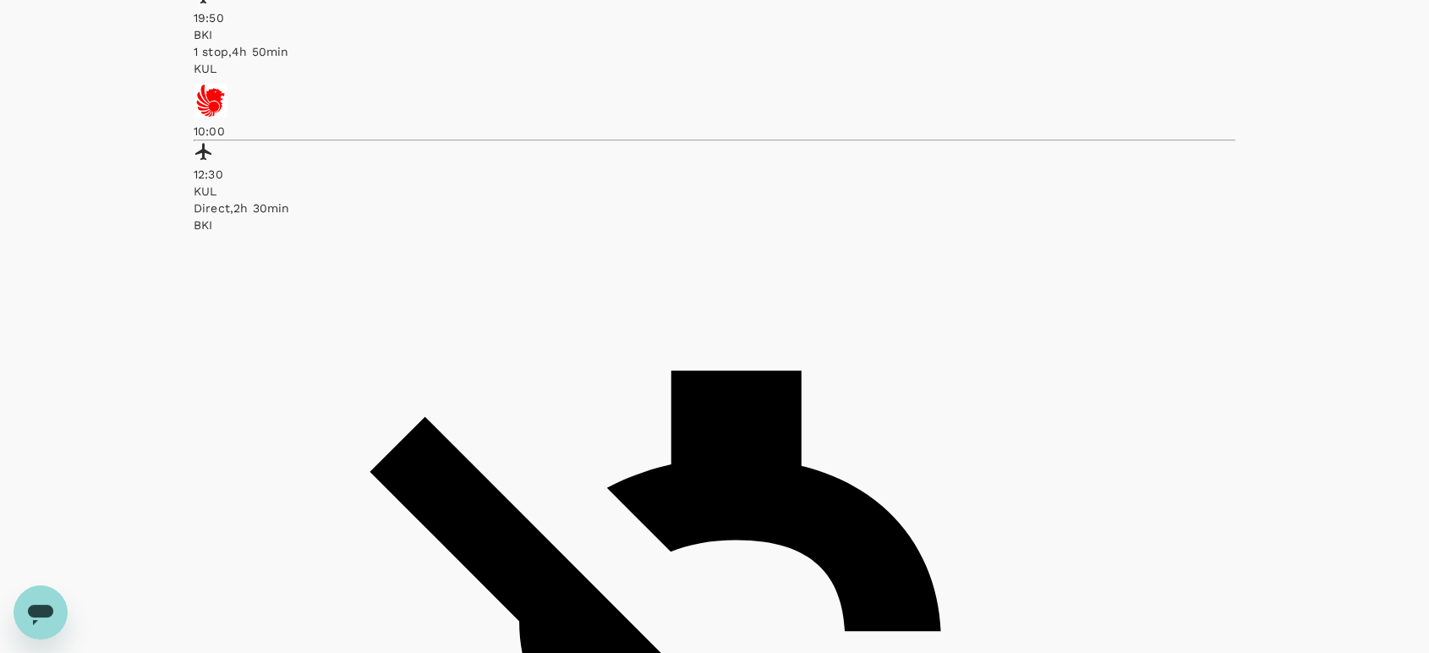
scroll to position [998, 0]
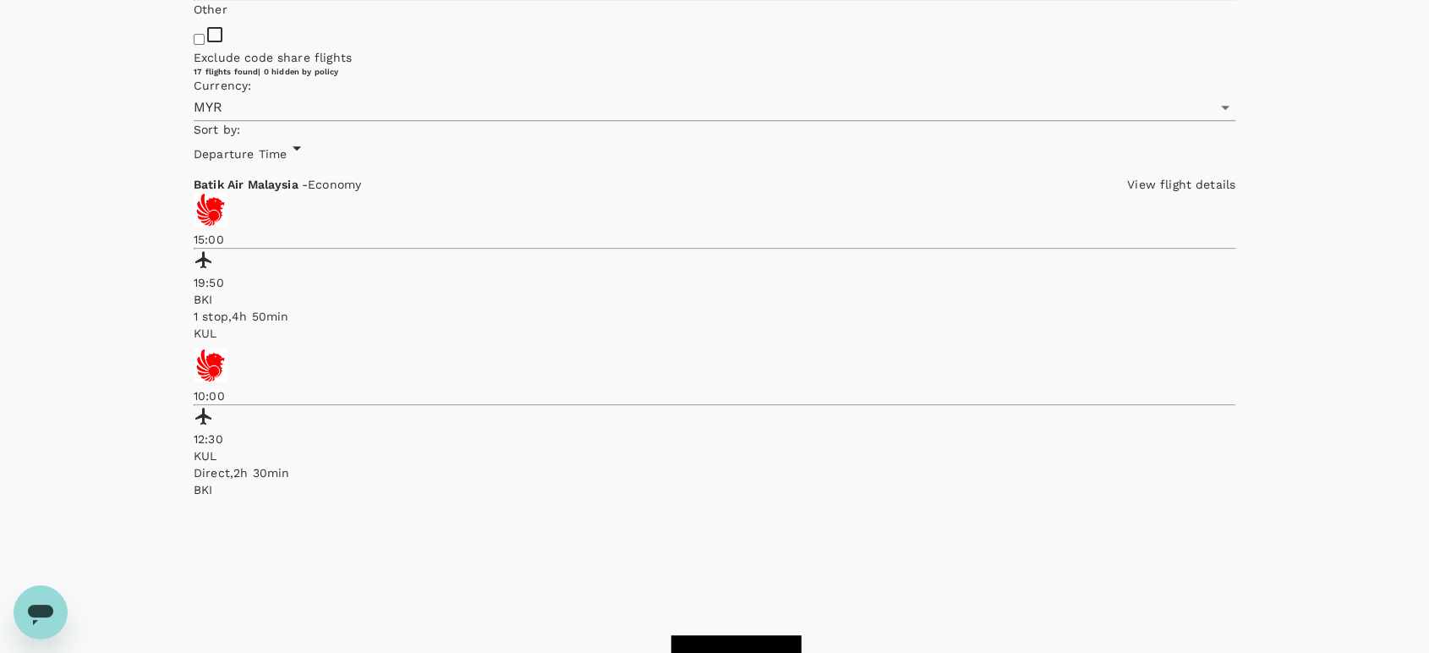
scroll to position [716, 0]
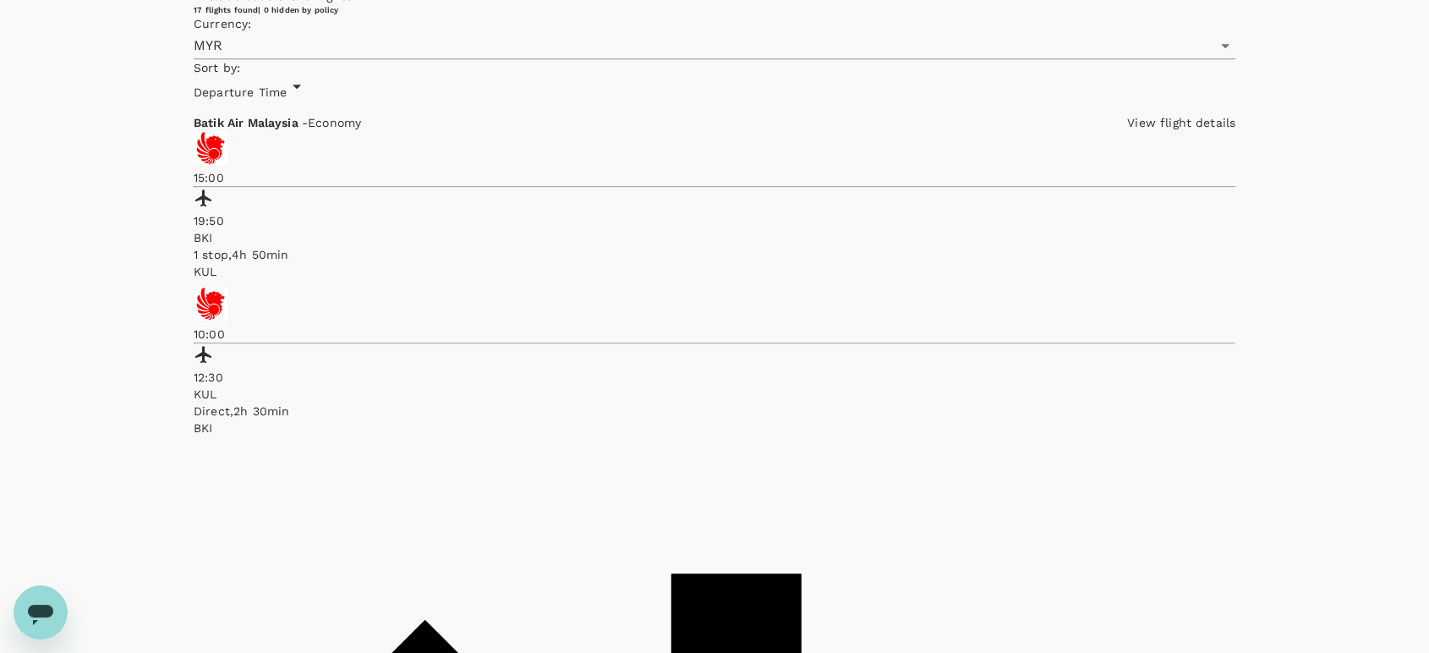
scroll to position [792, 0]
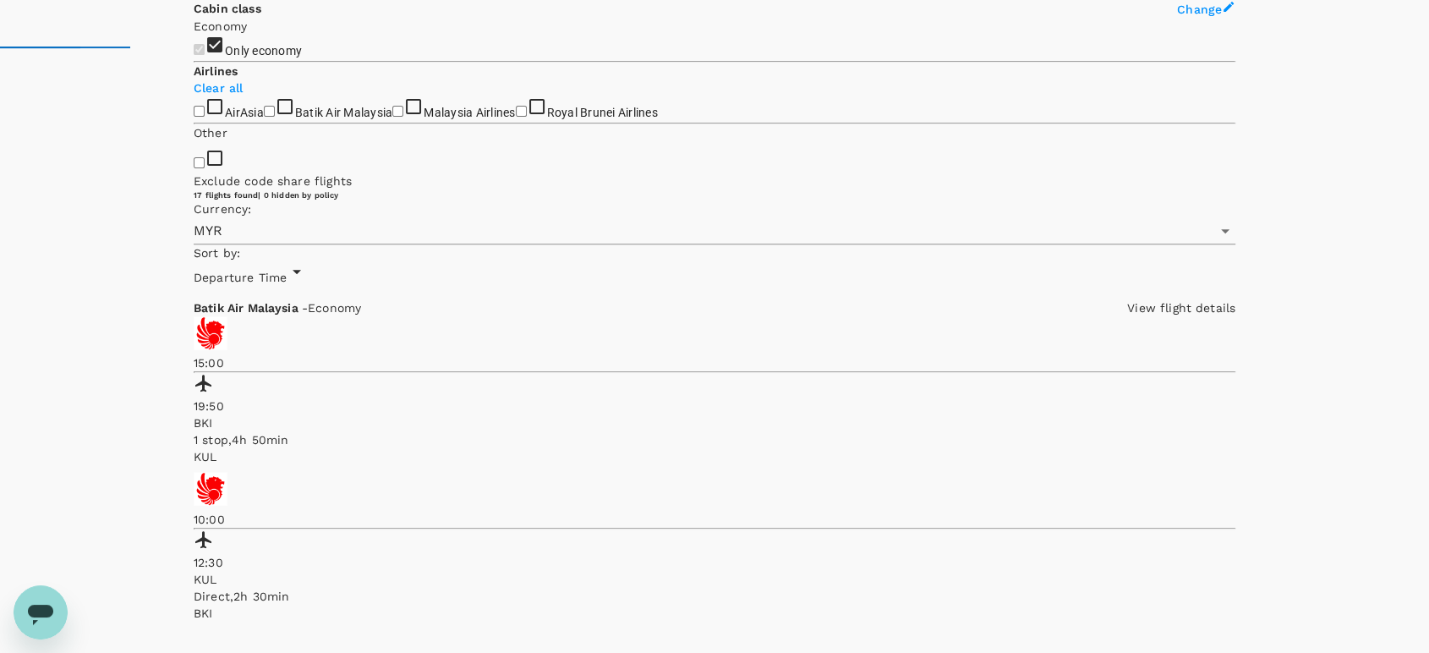
scroll to position [417, 0]
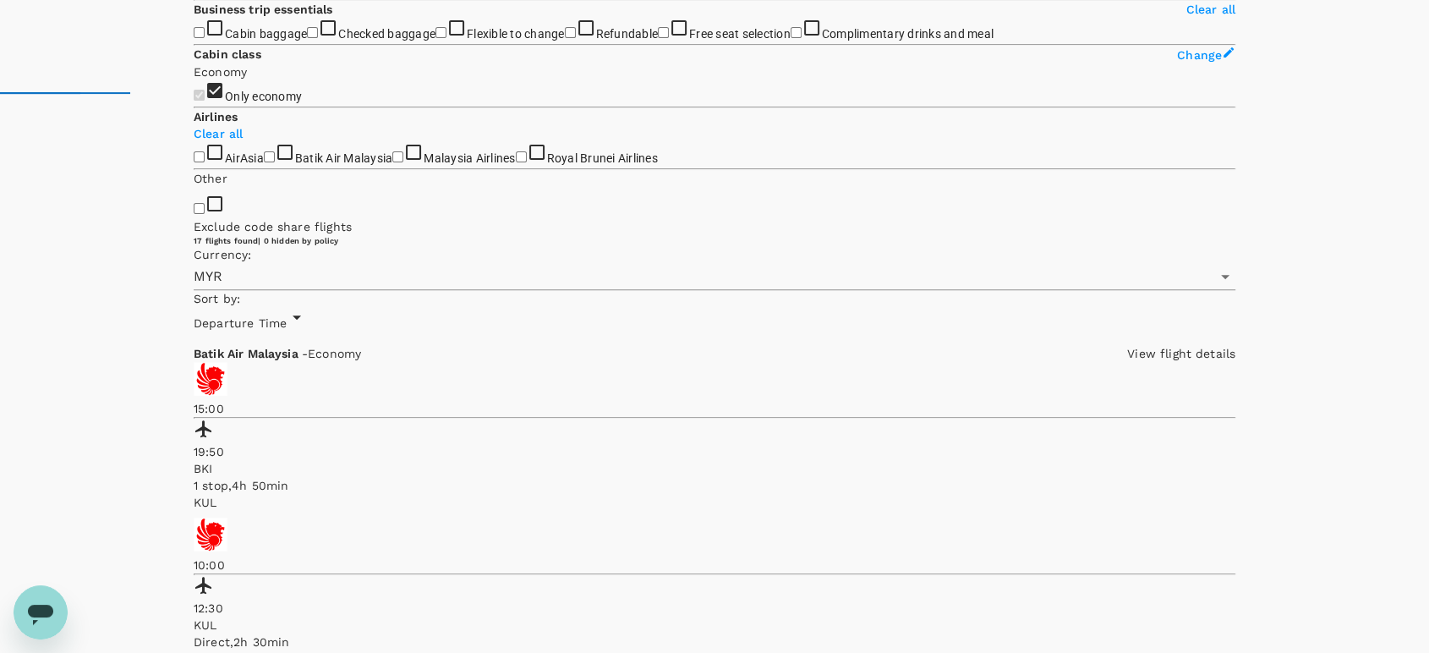
scroll to position [589, 0]
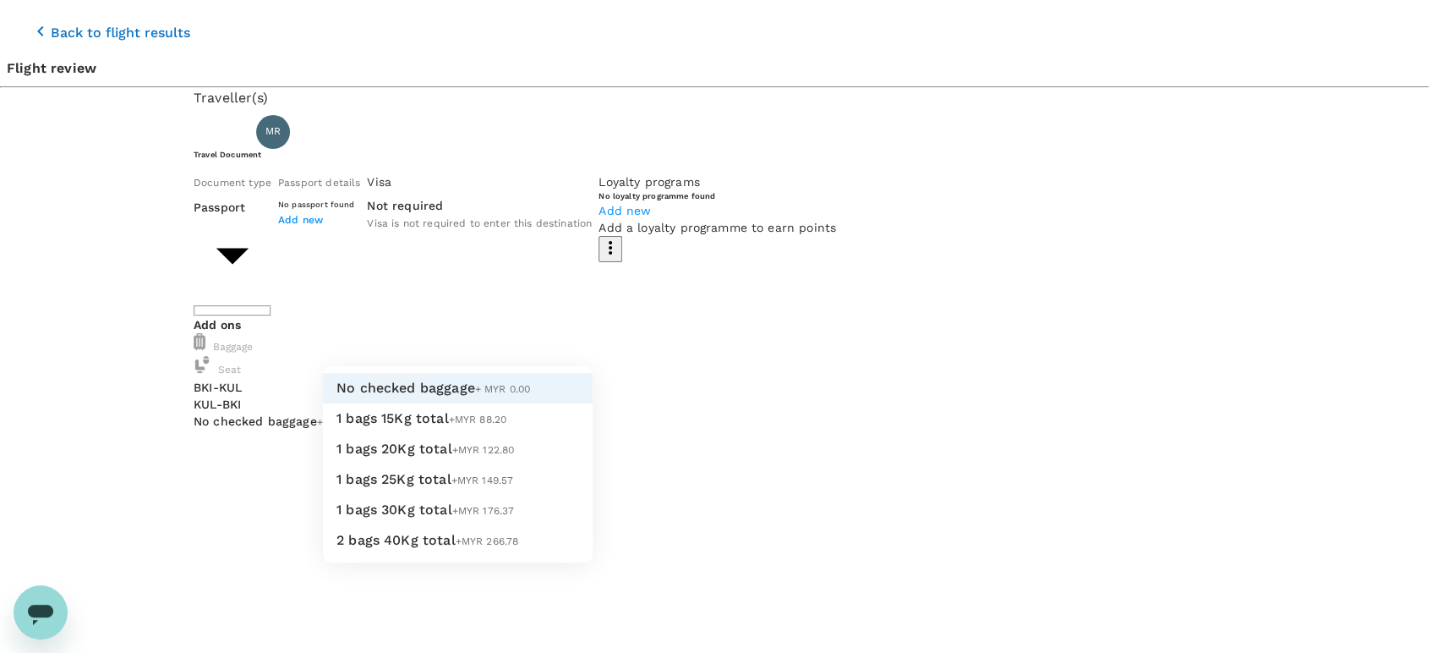
click at [501, 464] on li "1 bags 20Kg total +MYR 122.80" at bounding box center [458, 449] width 270 height 30
type input "2 - 122.8"
click at [524, 464] on li "1 bags 20Kg total +MYR 122.80" at bounding box center [458, 449] width 270 height 30
type input "2 - 122.8"
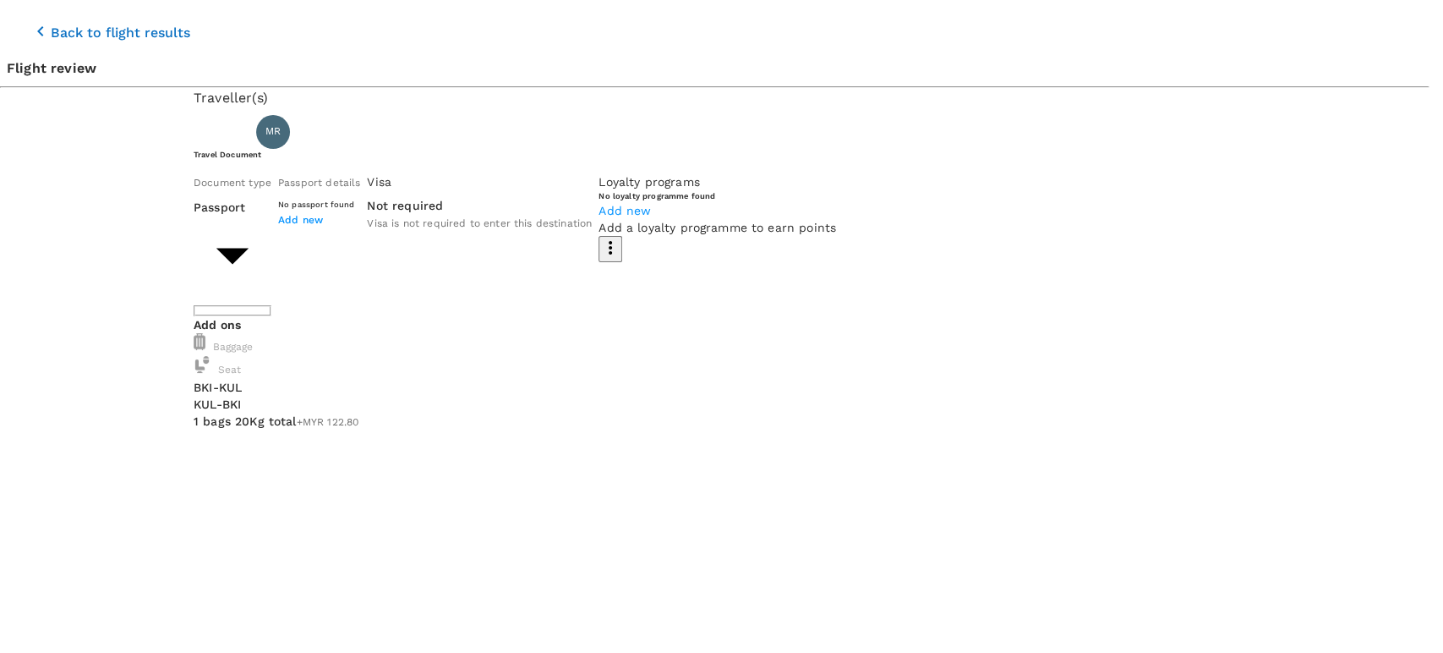
click at [289, 239] on p "Select" at bounding box center [220, 247] width 139 height 17
click at [328, 239] on p "Select" at bounding box center [258, 247] width 139 height 17
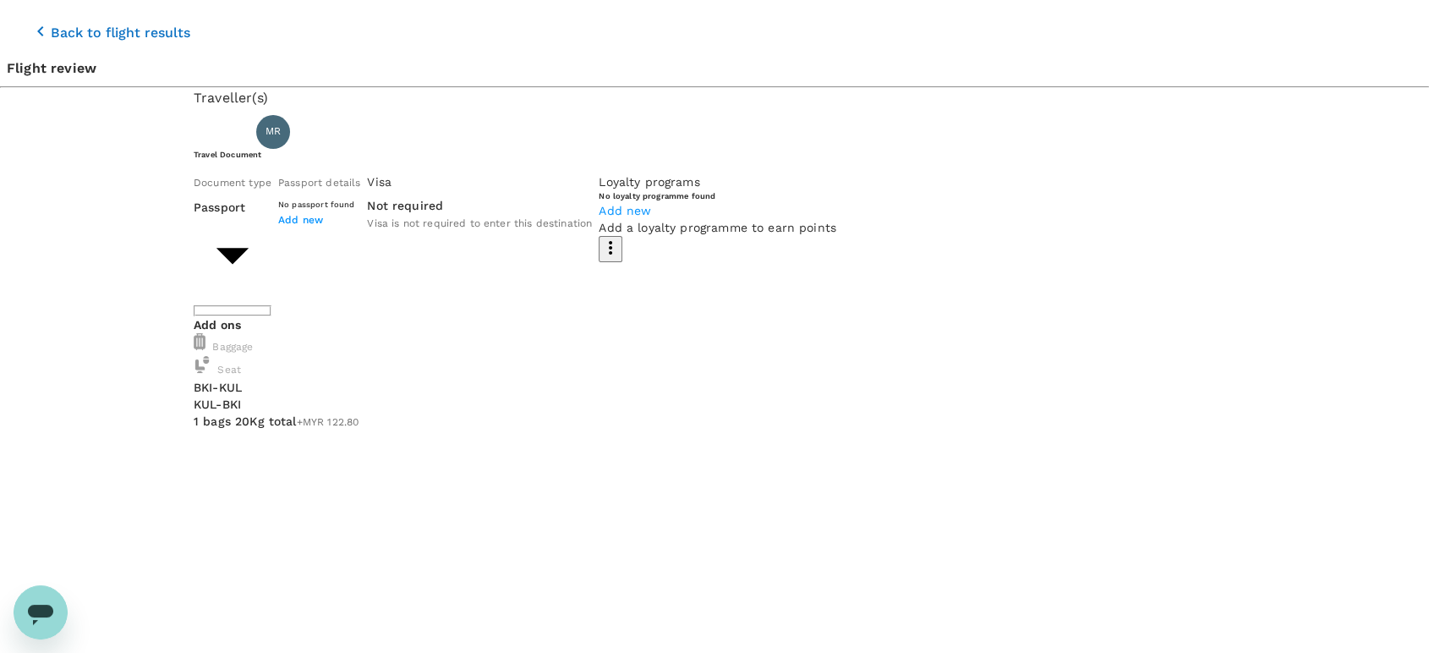
click at [30, 21] on icon "button" at bounding box center [40, 31] width 20 height 20
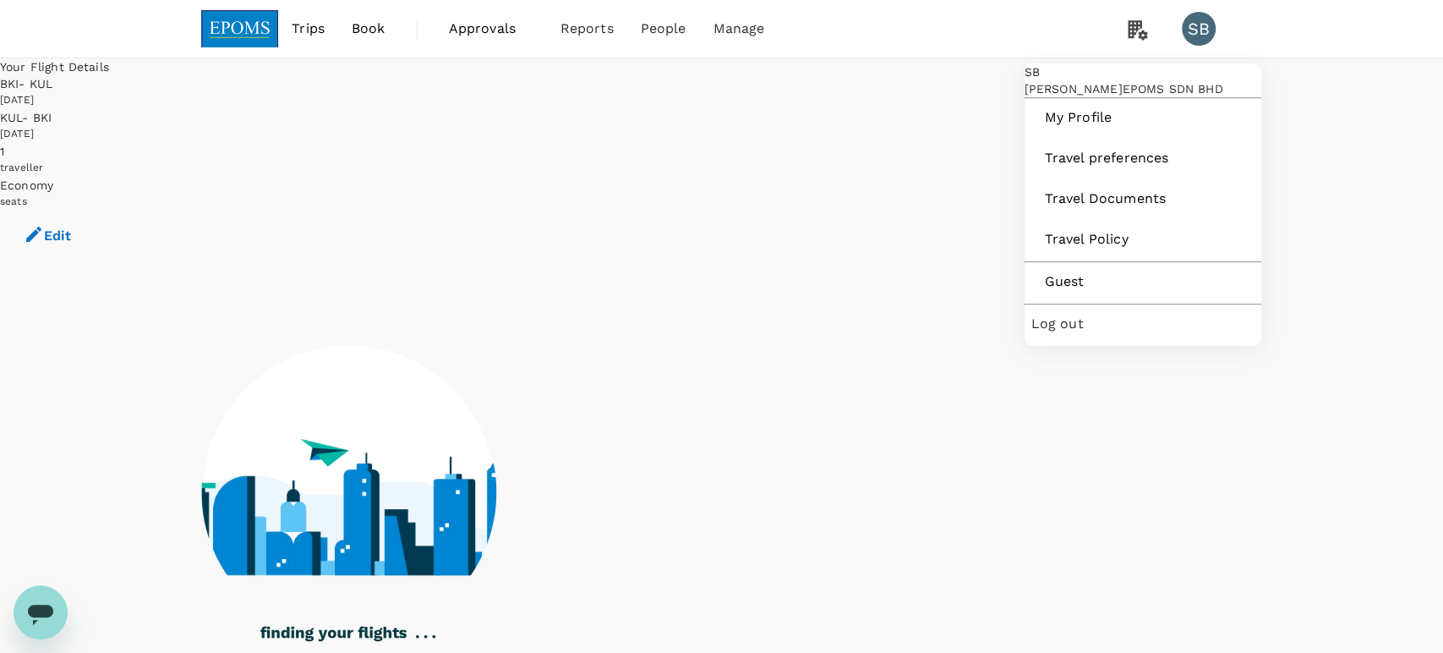
click at [1089, 334] on span "Log out" at bounding box center [1143, 324] width 223 height 20
